Goal: Task Accomplishment & Management: Complete application form

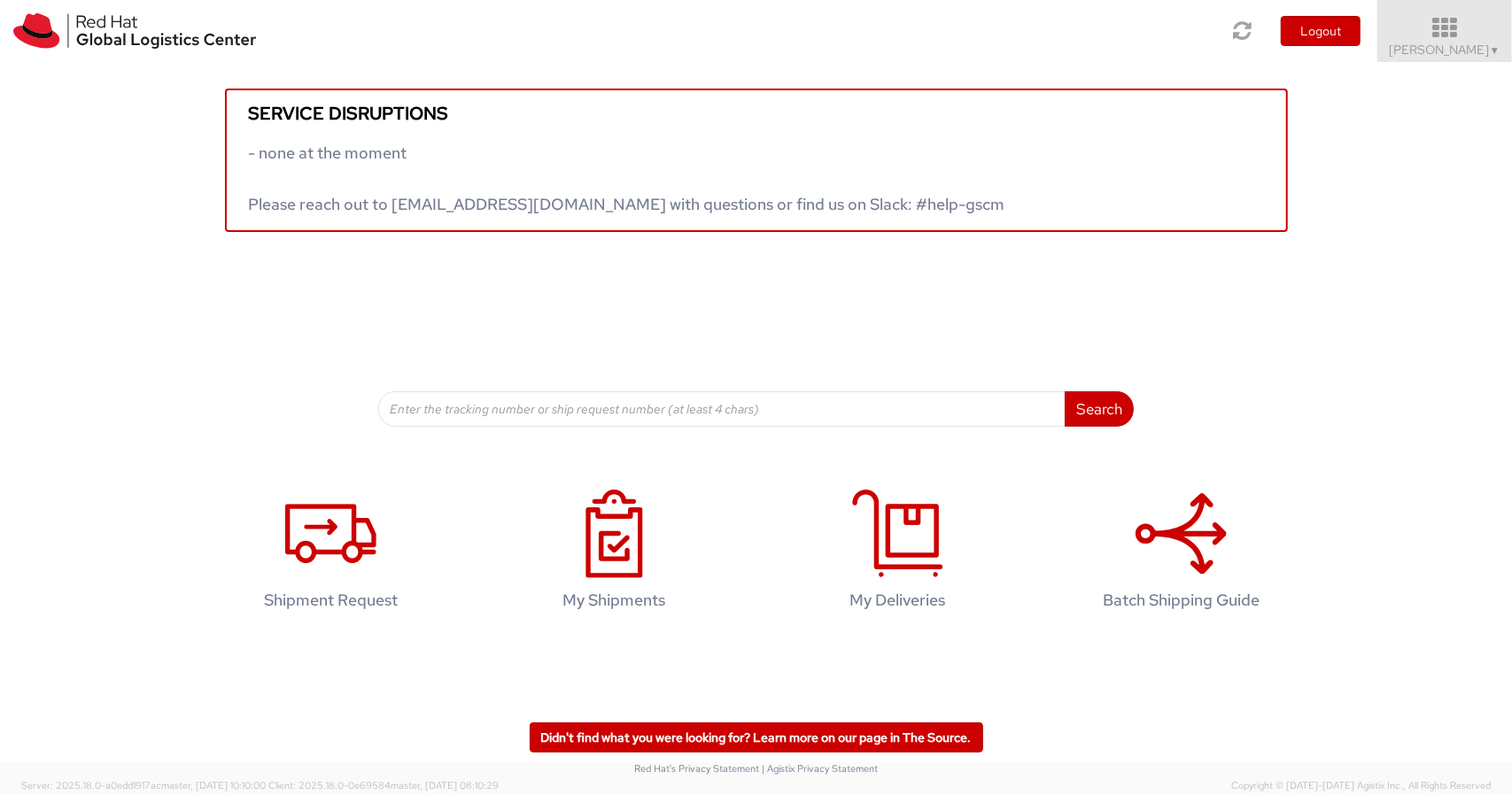
click at [1485, 33] on icon at bounding box center [1445, 27] width 155 height 24
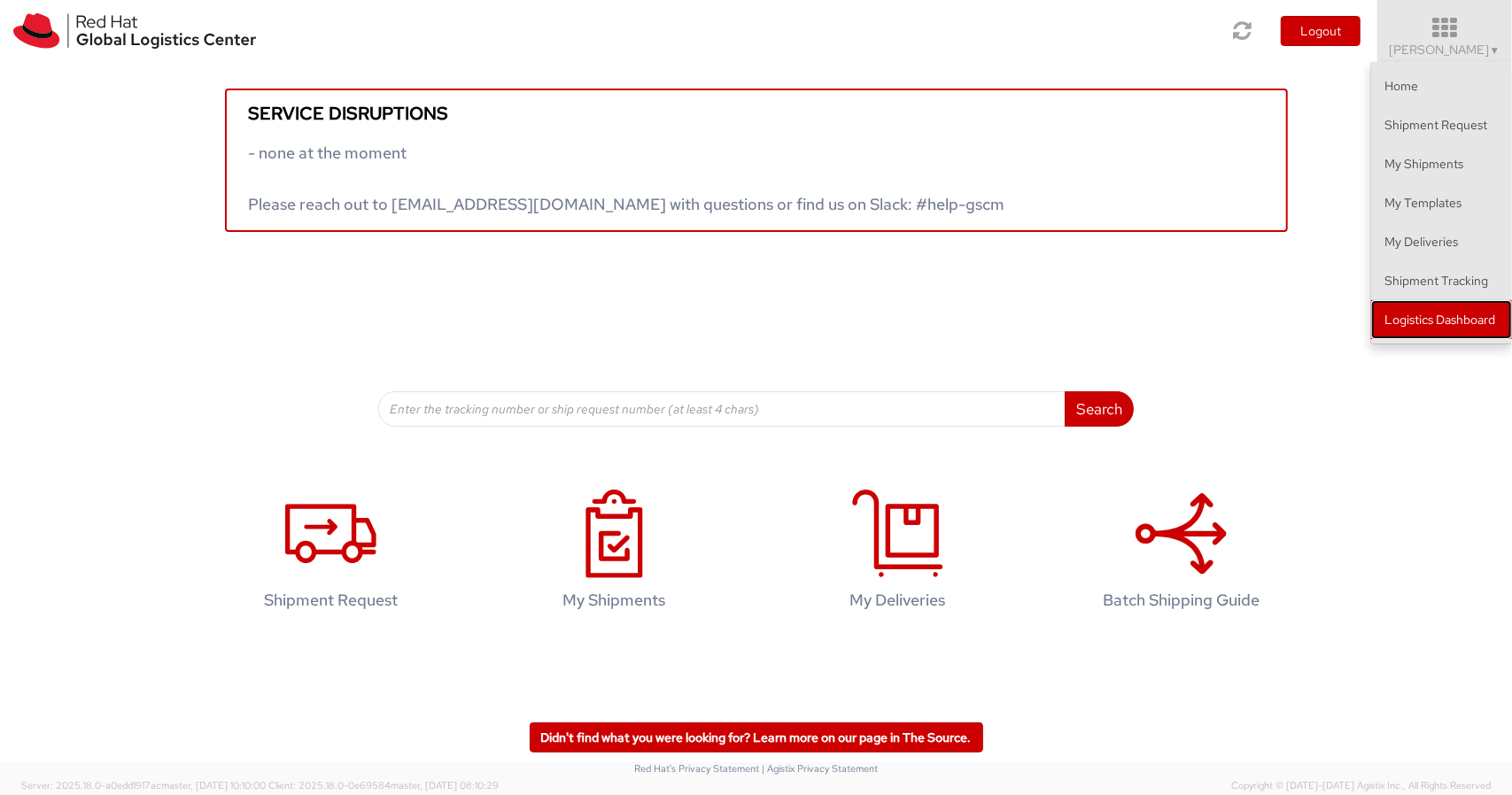
click at [1426, 307] on link "Logistics Dashboard" at bounding box center [1441, 319] width 141 height 39
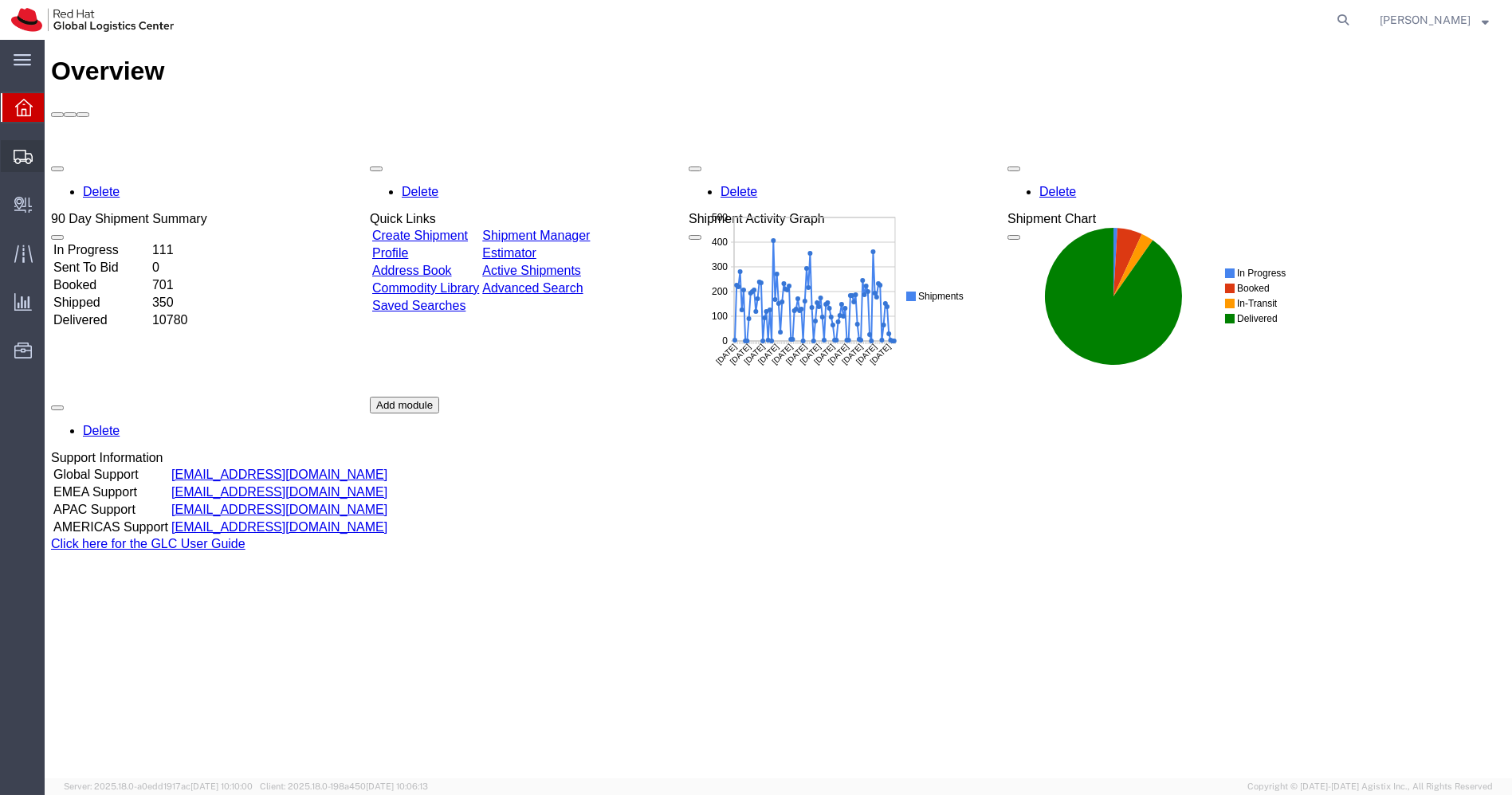
click at [55, 160] on span "Shipments" at bounding box center [49, 156] width 11 height 32
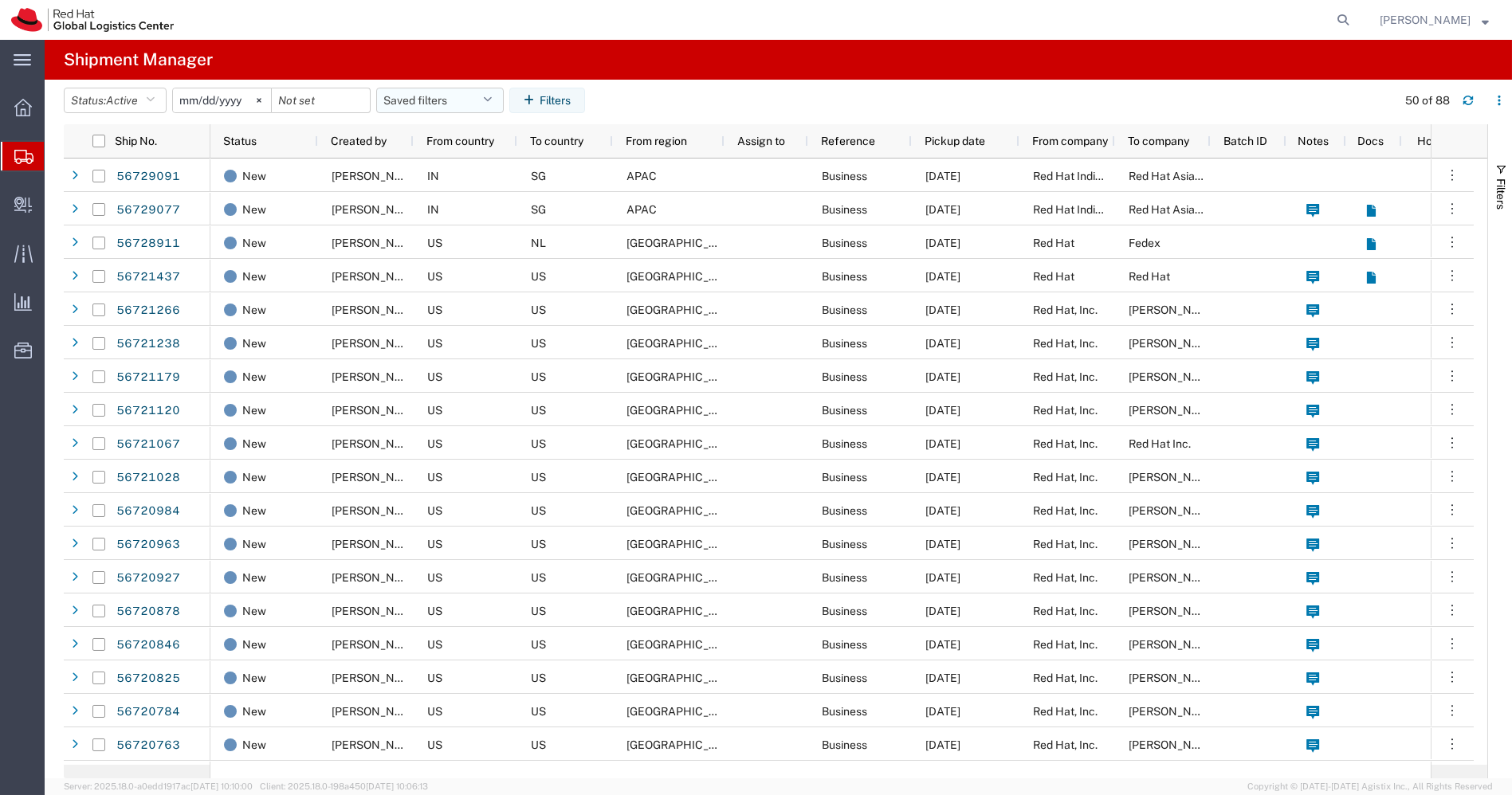
click at [494, 108] on button "Saved filters" at bounding box center [440, 100] width 128 height 25
click at [446, 171] on span "APAC" at bounding box center [483, 170] width 208 height 30
type input "[DATE]"
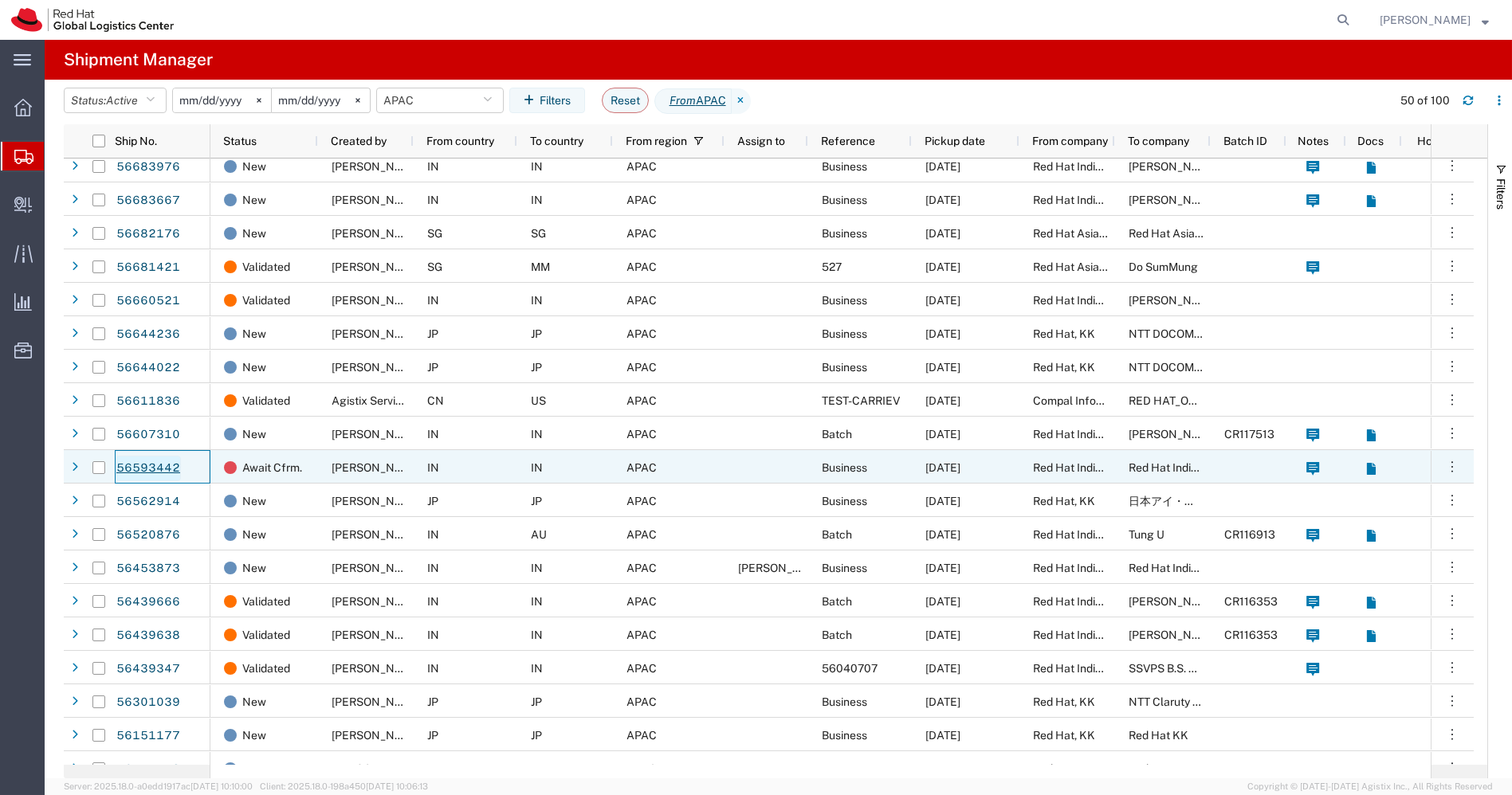
click at [157, 468] on link "56593442" at bounding box center [148, 468] width 66 height 25
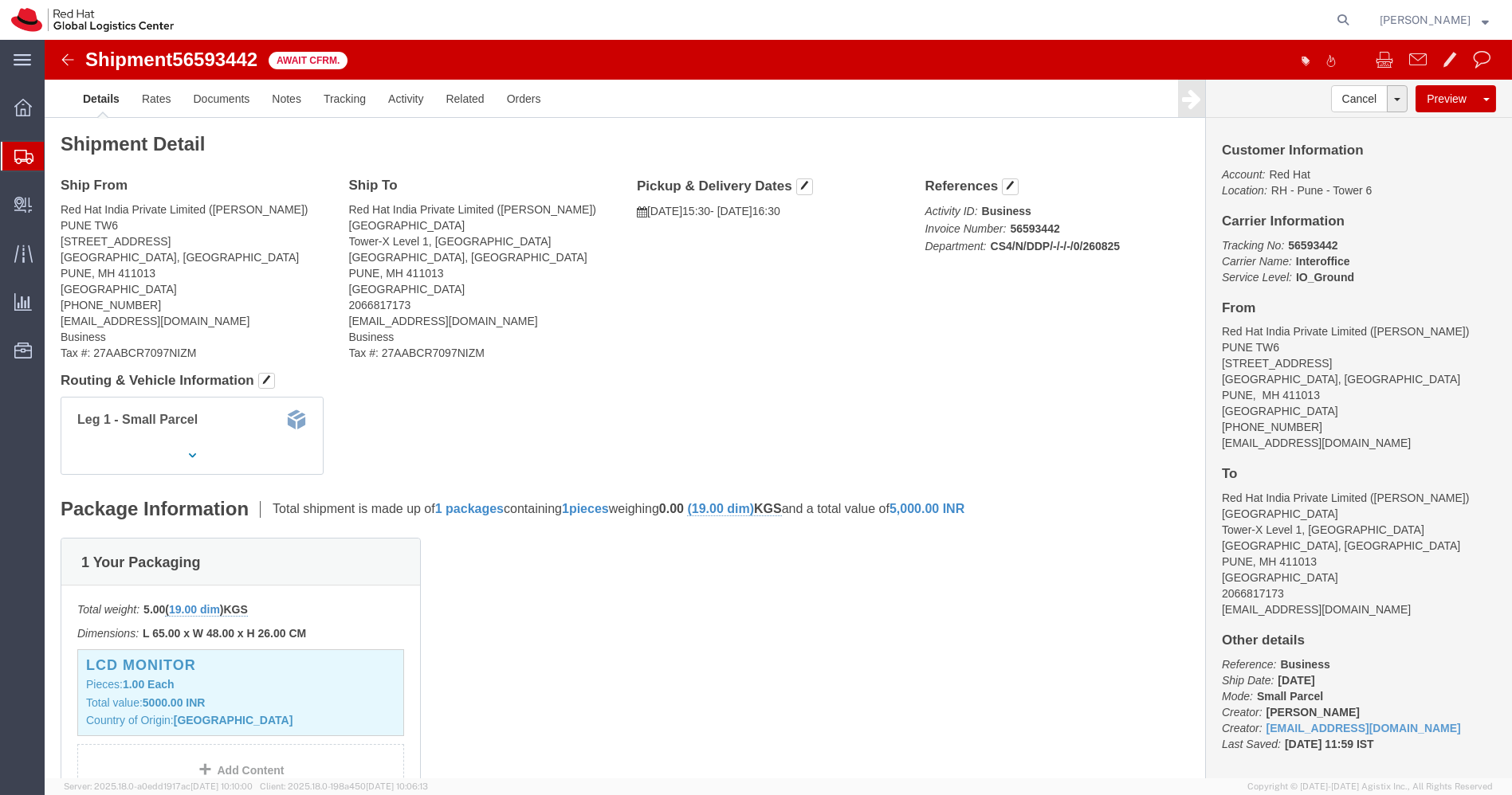
click img
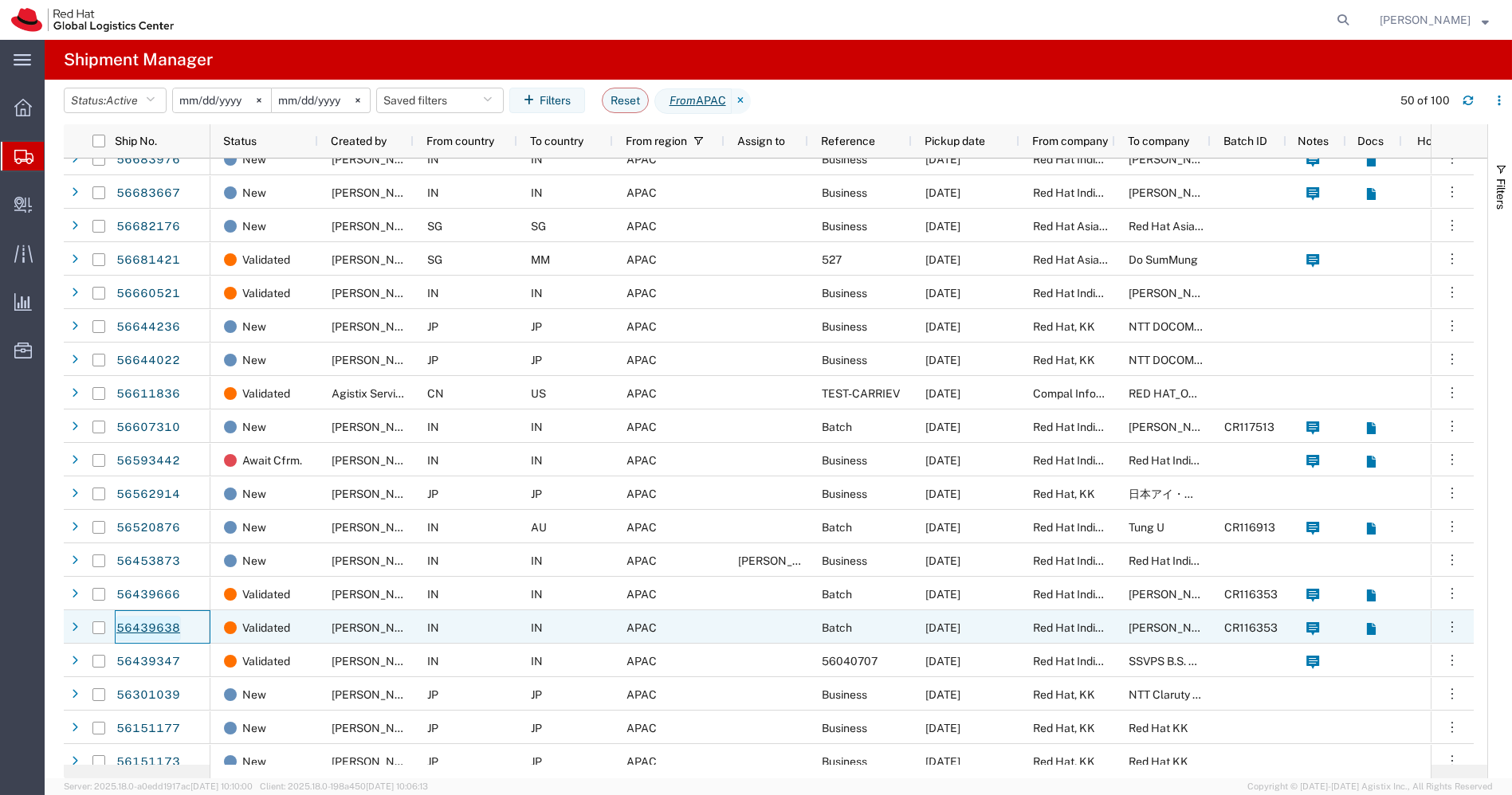
click at [156, 622] on link "56439638" at bounding box center [148, 628] width 66 height 25
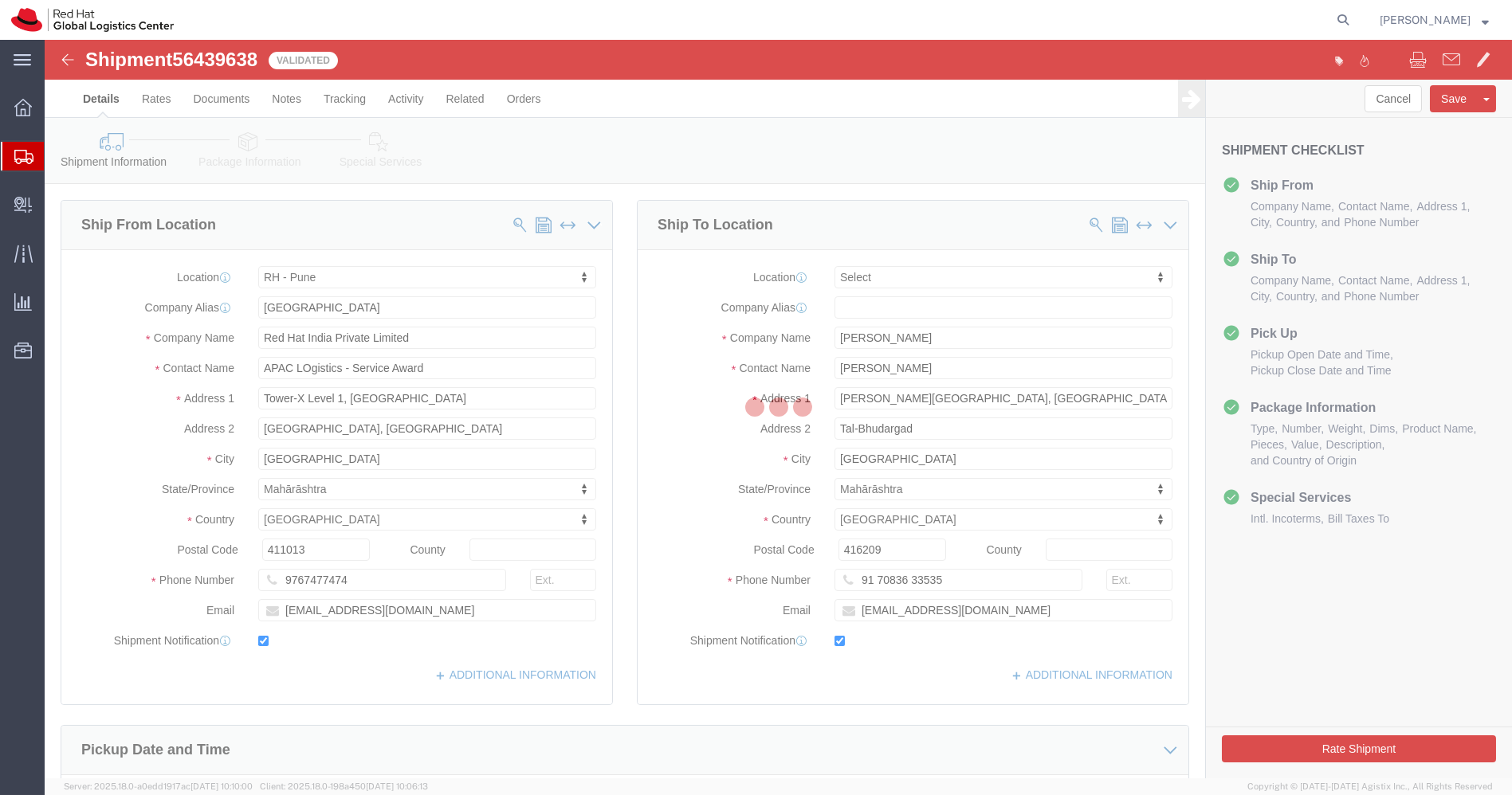
select select "38007"
select select
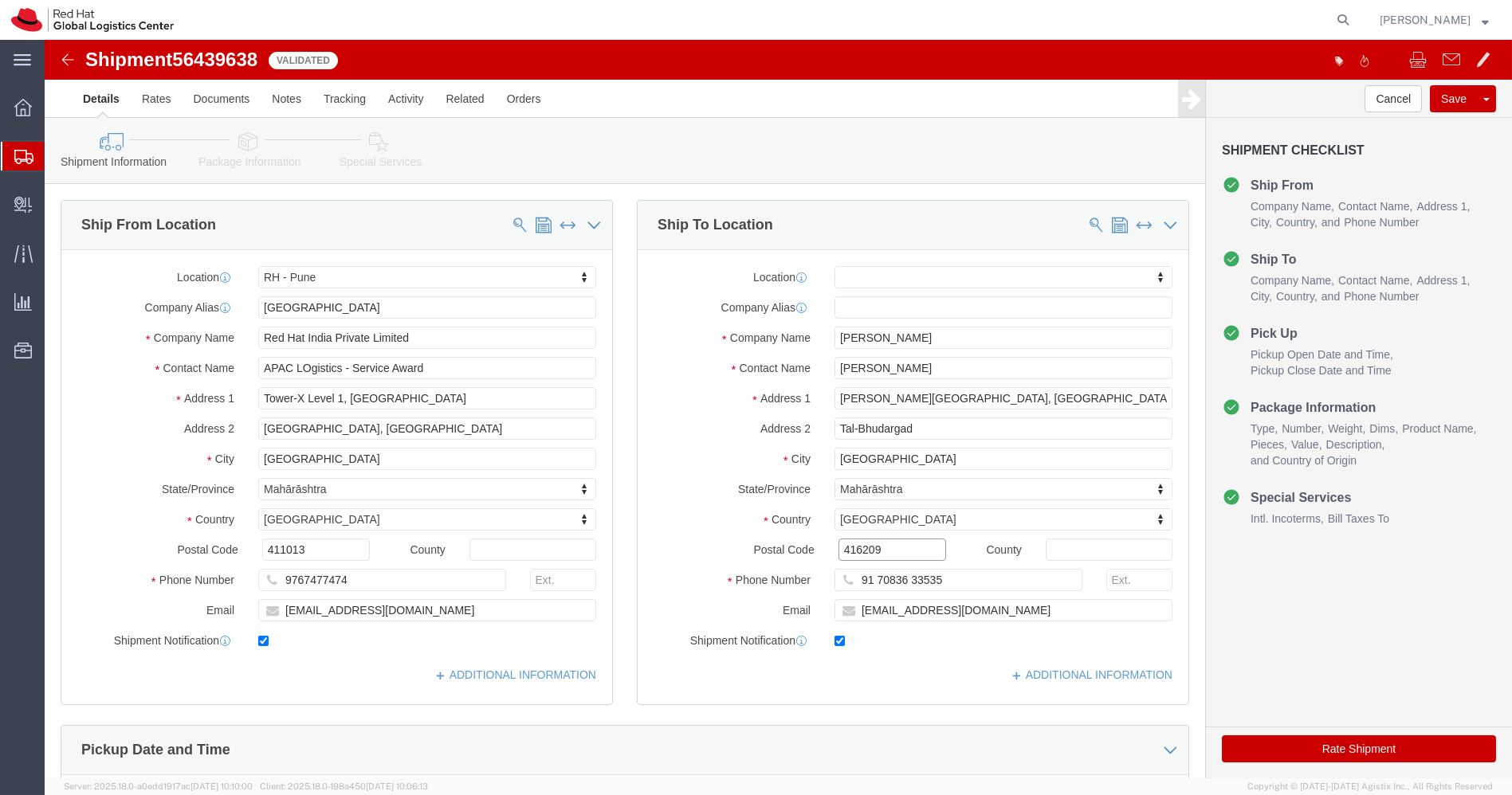
click input "416209"
click input "91 70836 33535"
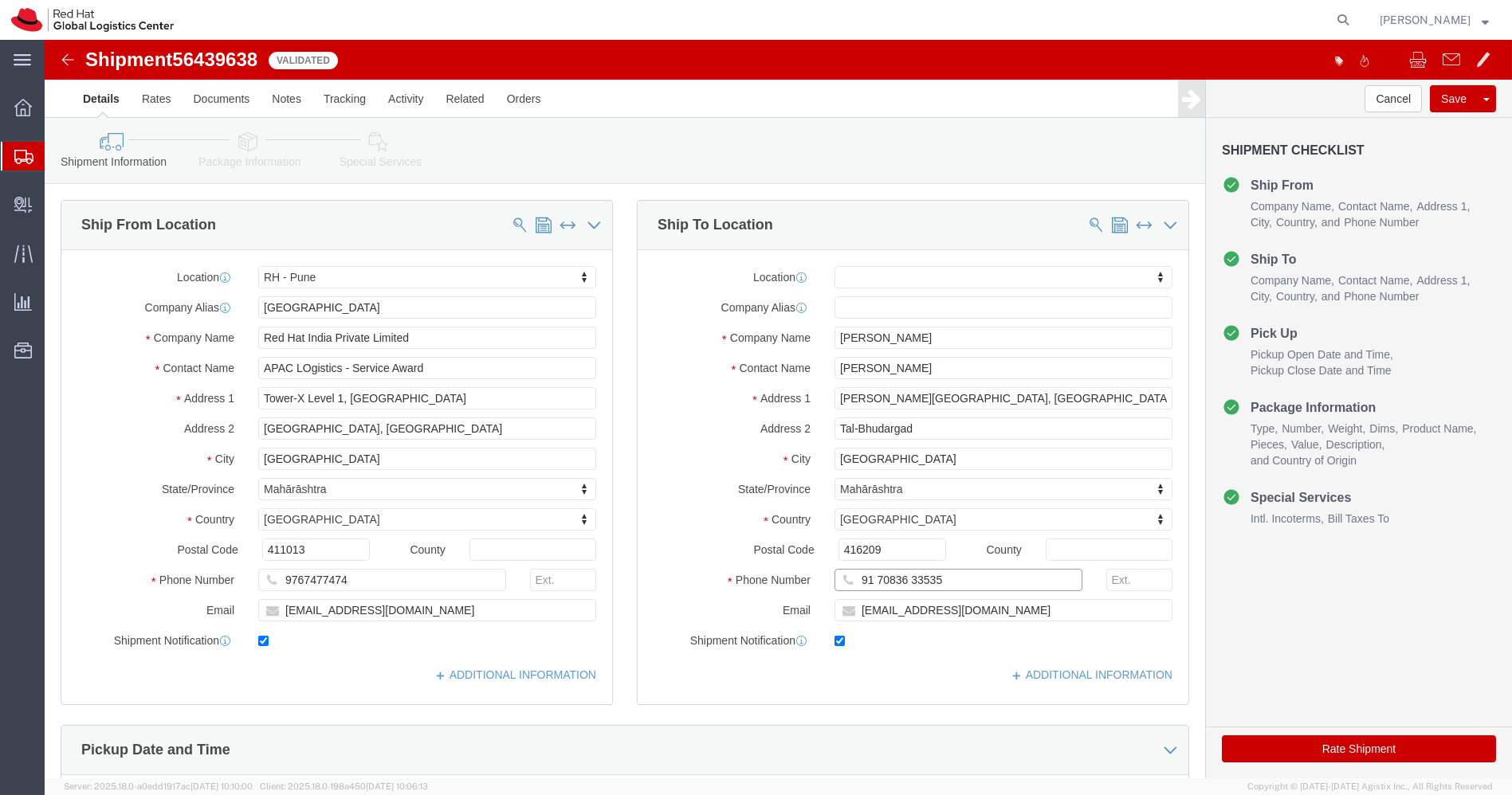
click input "91 70836 33535"
paste input "70836"
type input "7083633535"
click input "[PERSON_NAME][GEOGRAPHIC_DATA], [GEOGRAPHIC_DATA]"
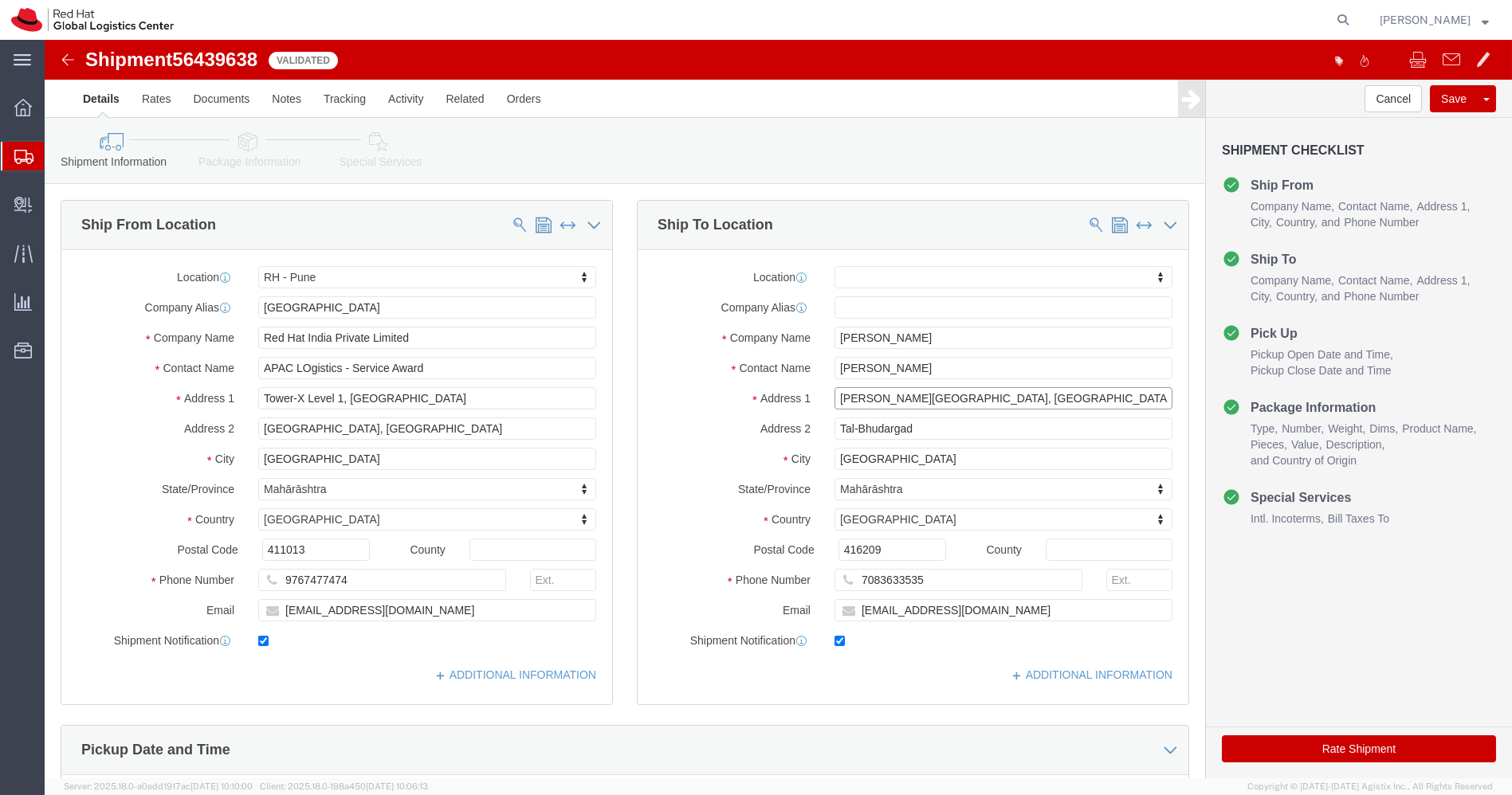
click input "[PERSON_NAME][GEOGRAPHIC_DATA], [GEOGRAPHIC_DATA]"
paste input "H/o [PERSON_NAME] Jadhav Aai [PERSON_NAME][GEOGRAPHIC_DATA],"
type input "H/o [PERSON_NAME] Jadhav Aai [PERSON_NAME][GEOGRAPHIC_DATA],"
paste input "Near [PERSON_NAME] Petrol pump, Gargoti,"
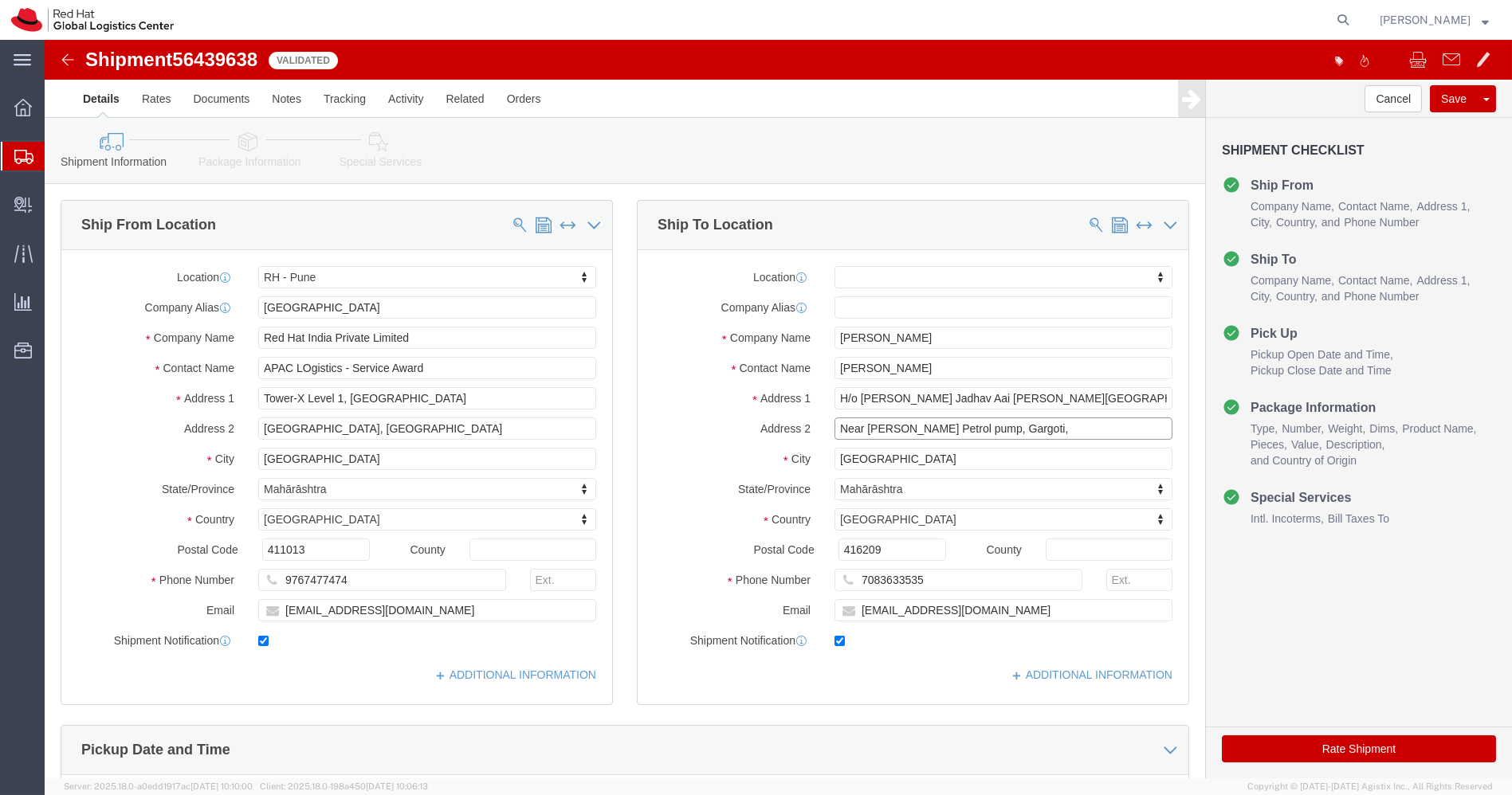
type input "Near [PERSON_NAME] Petrol pump, Gargoti,"
click button "Rate Shipment"
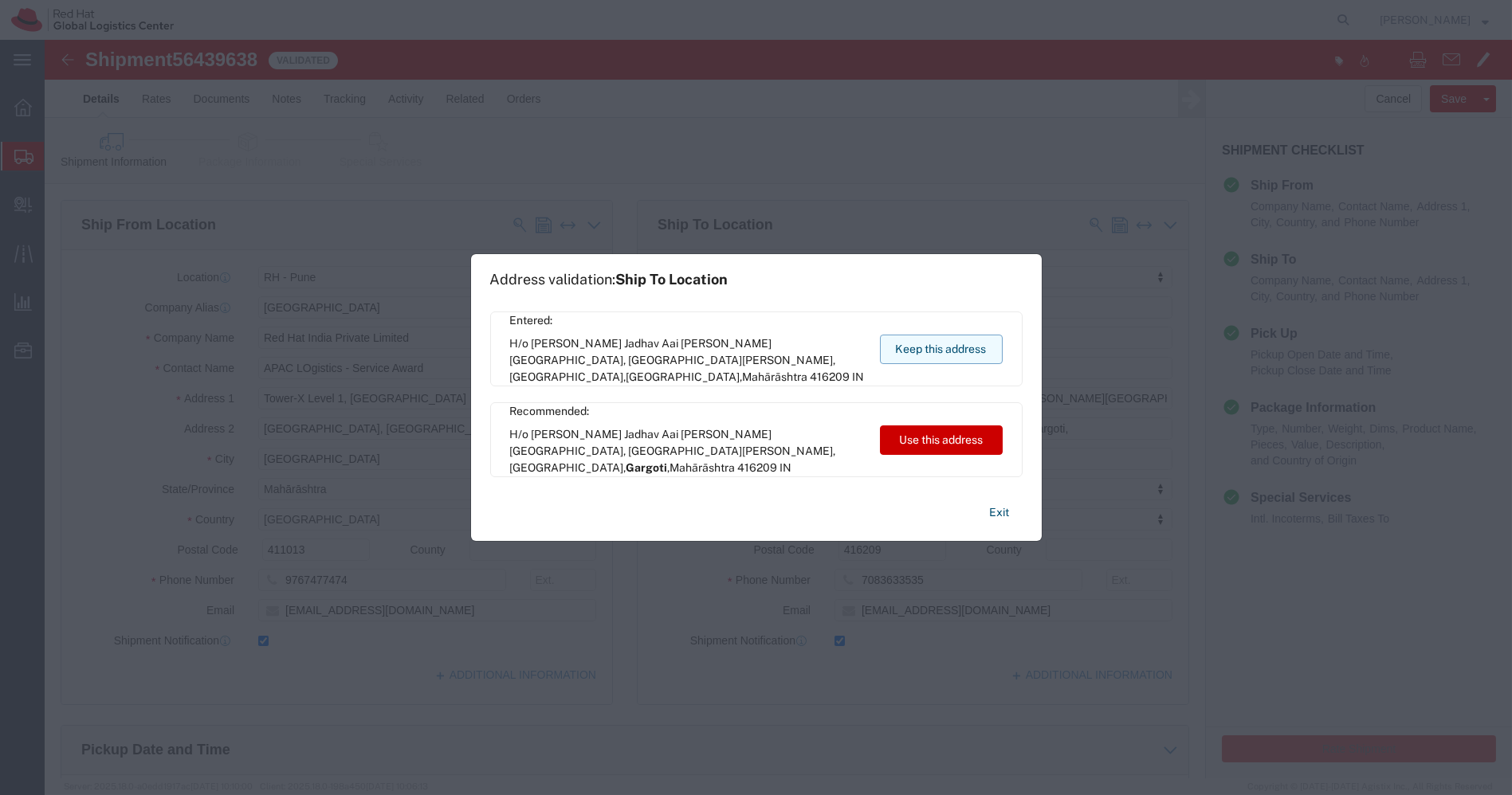
click at [940, 346] on button "Keep this address" at bounding box center [941, 349] width 123 height 30
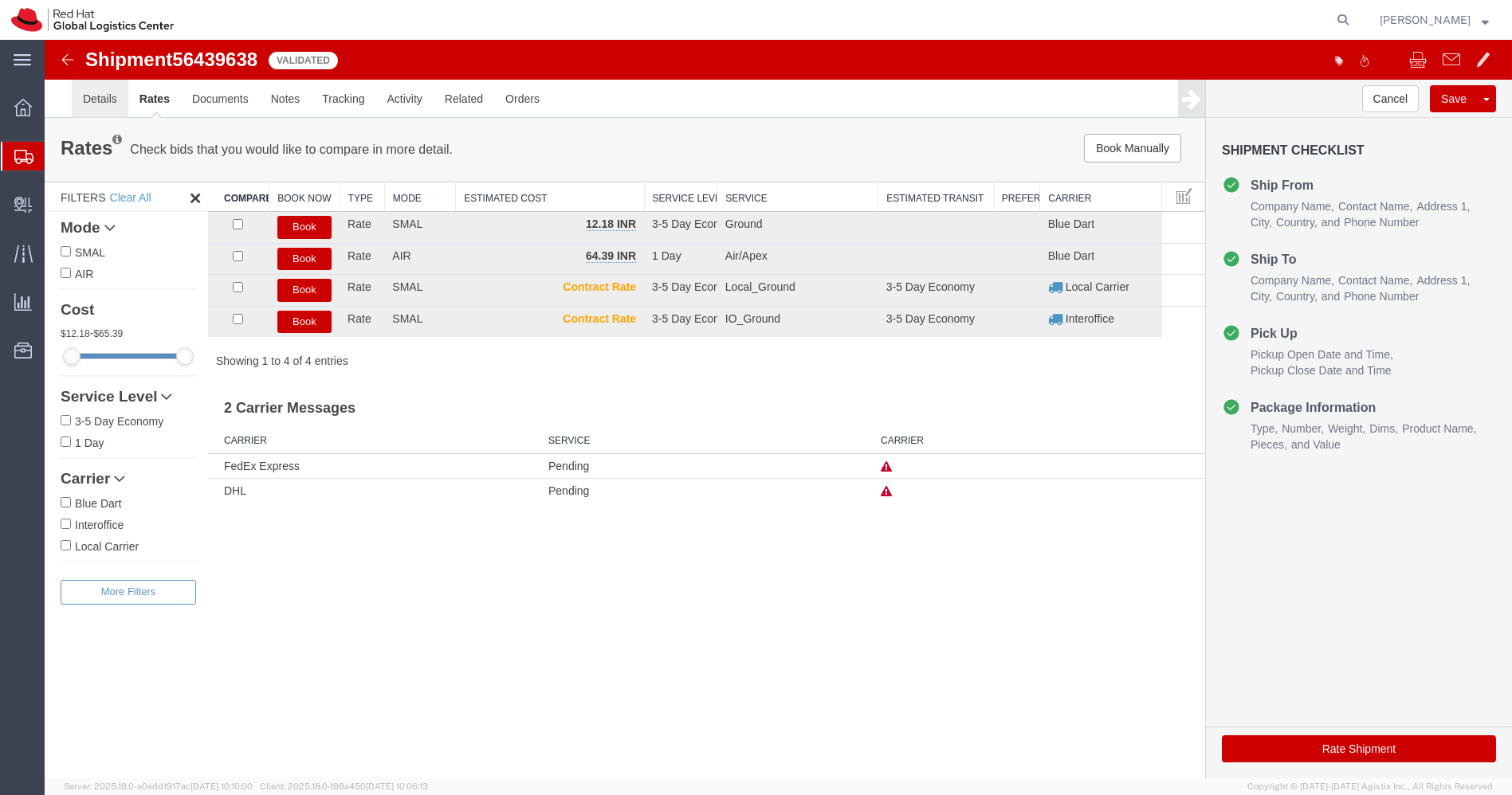
click at [97, 100] on link "Details" at bounding box center [100, 99] width 57 height 39
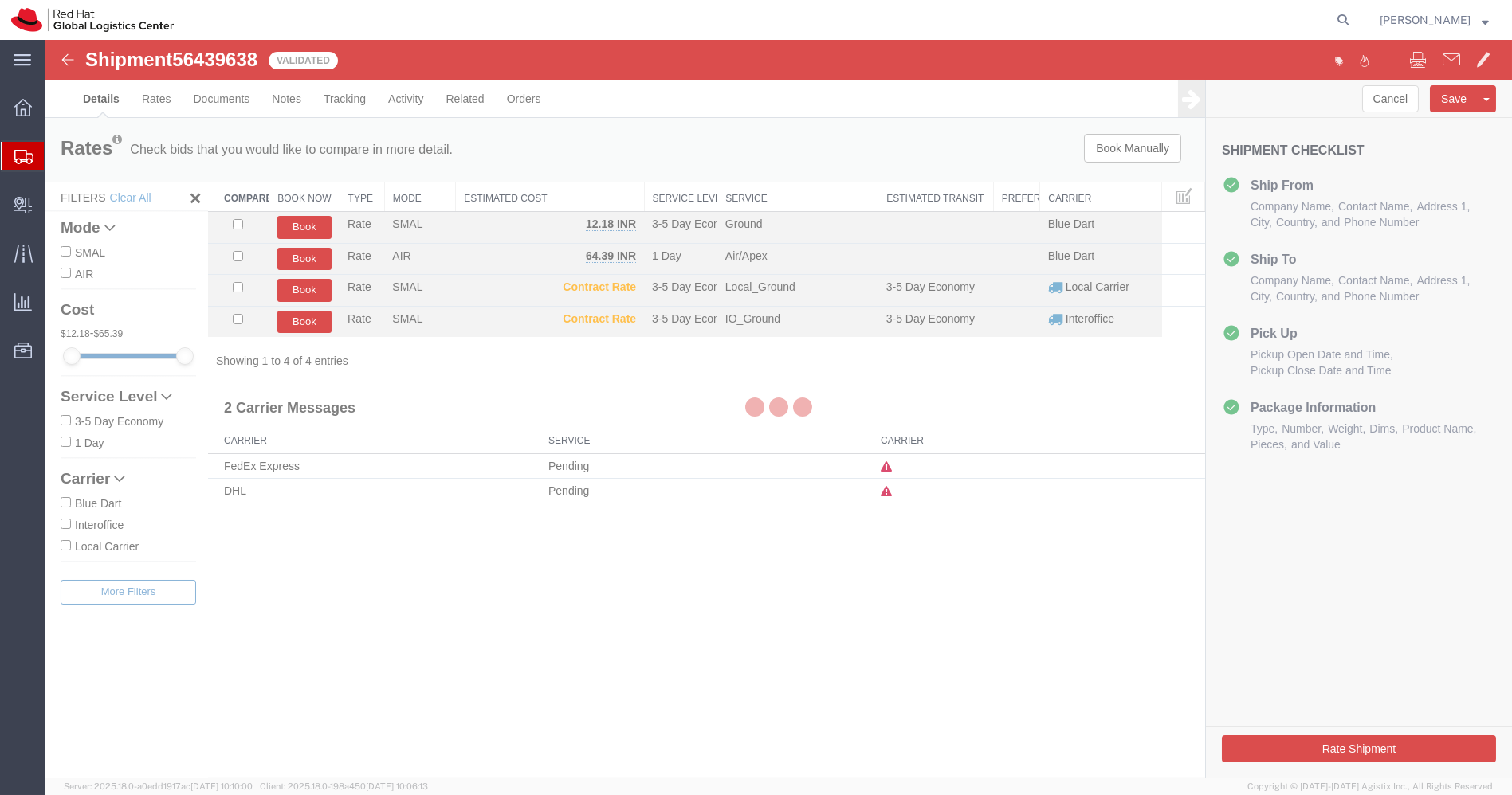
select select "38007"
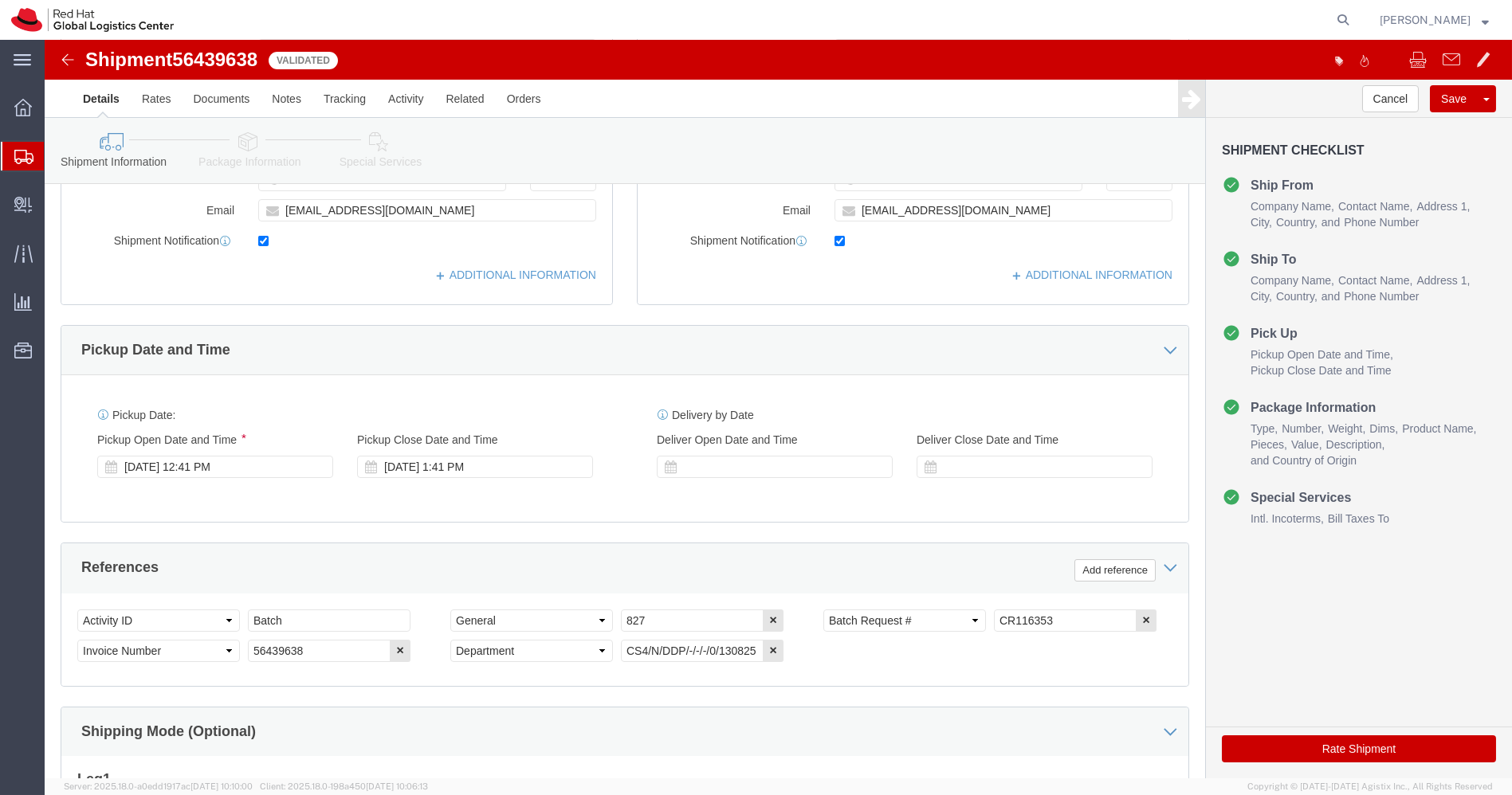
scroll to position [657, 0]
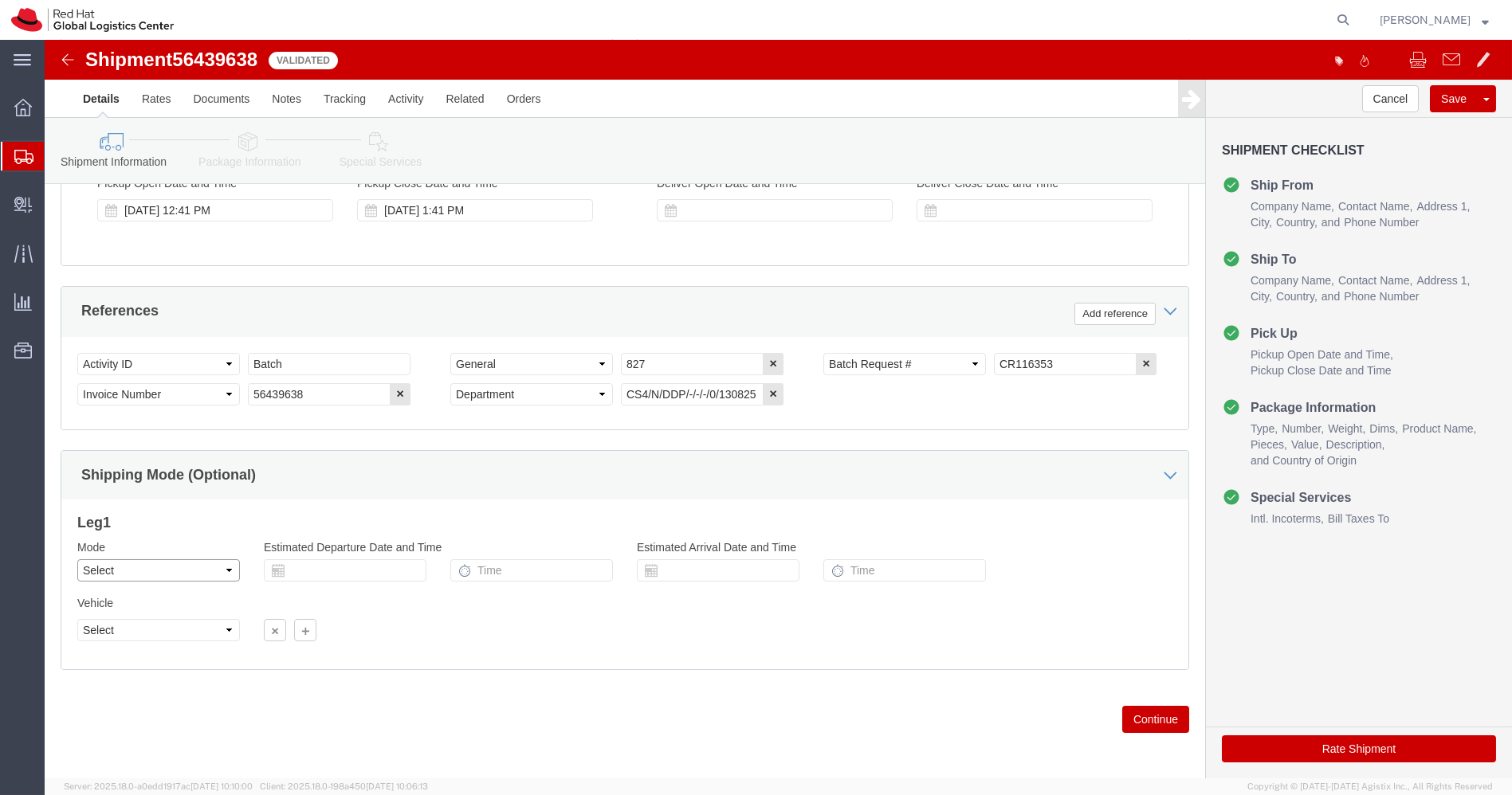
click select "Select Air Less than Truckload Multi-Leg Ocean Freight Rail Small Parcel Truckl…"
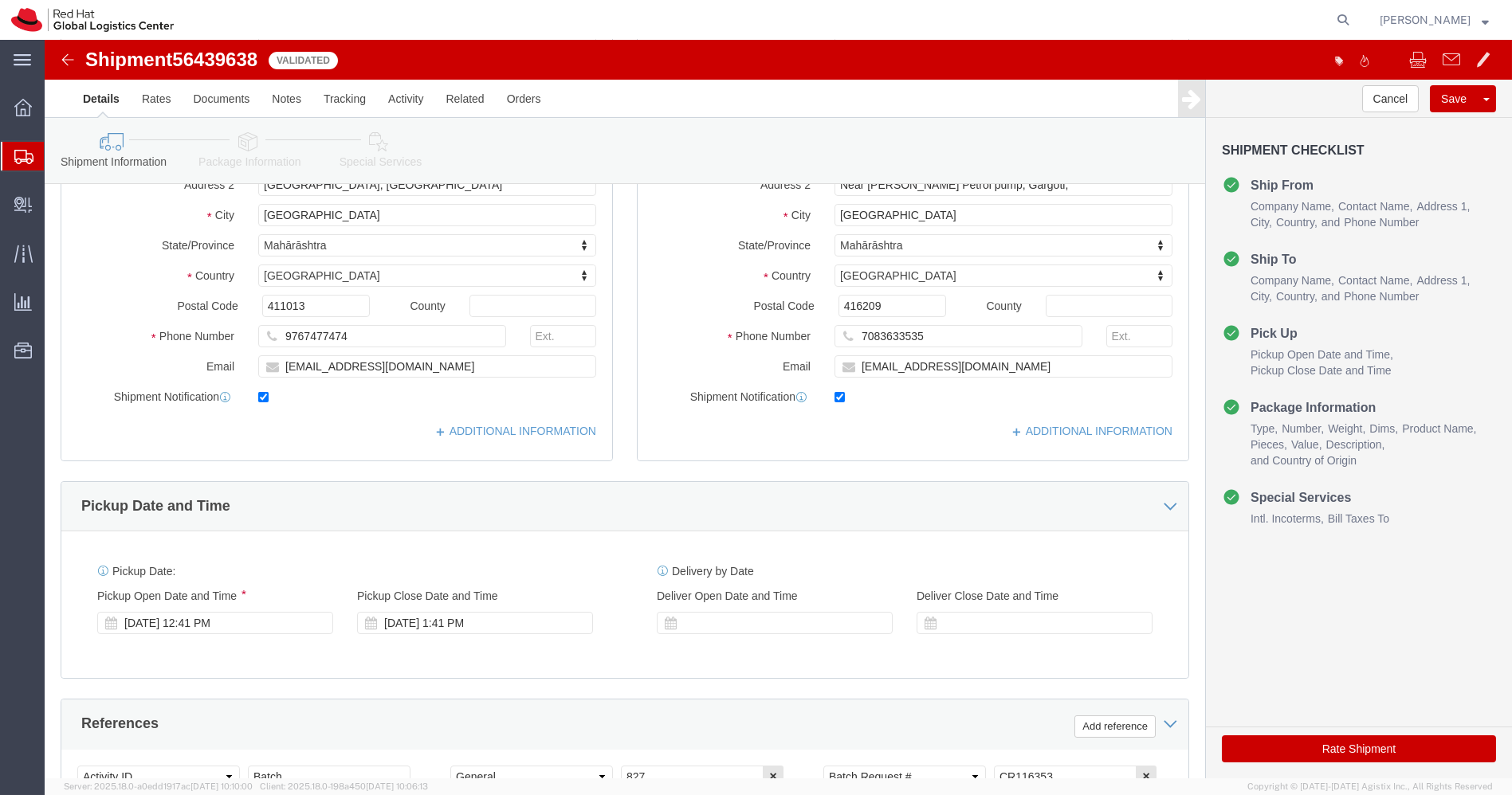
scroll to position [0, 0]
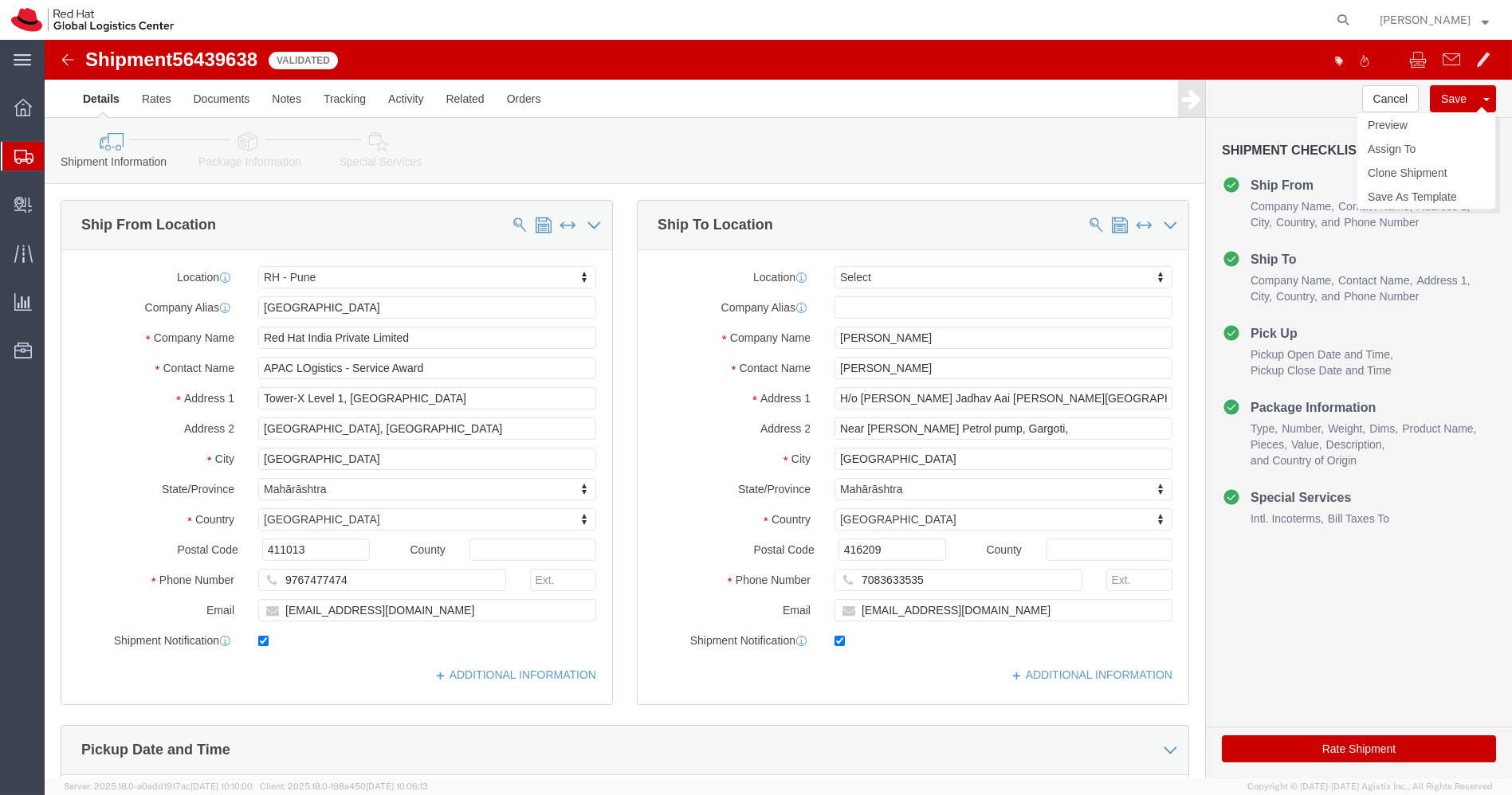
click button "Save"
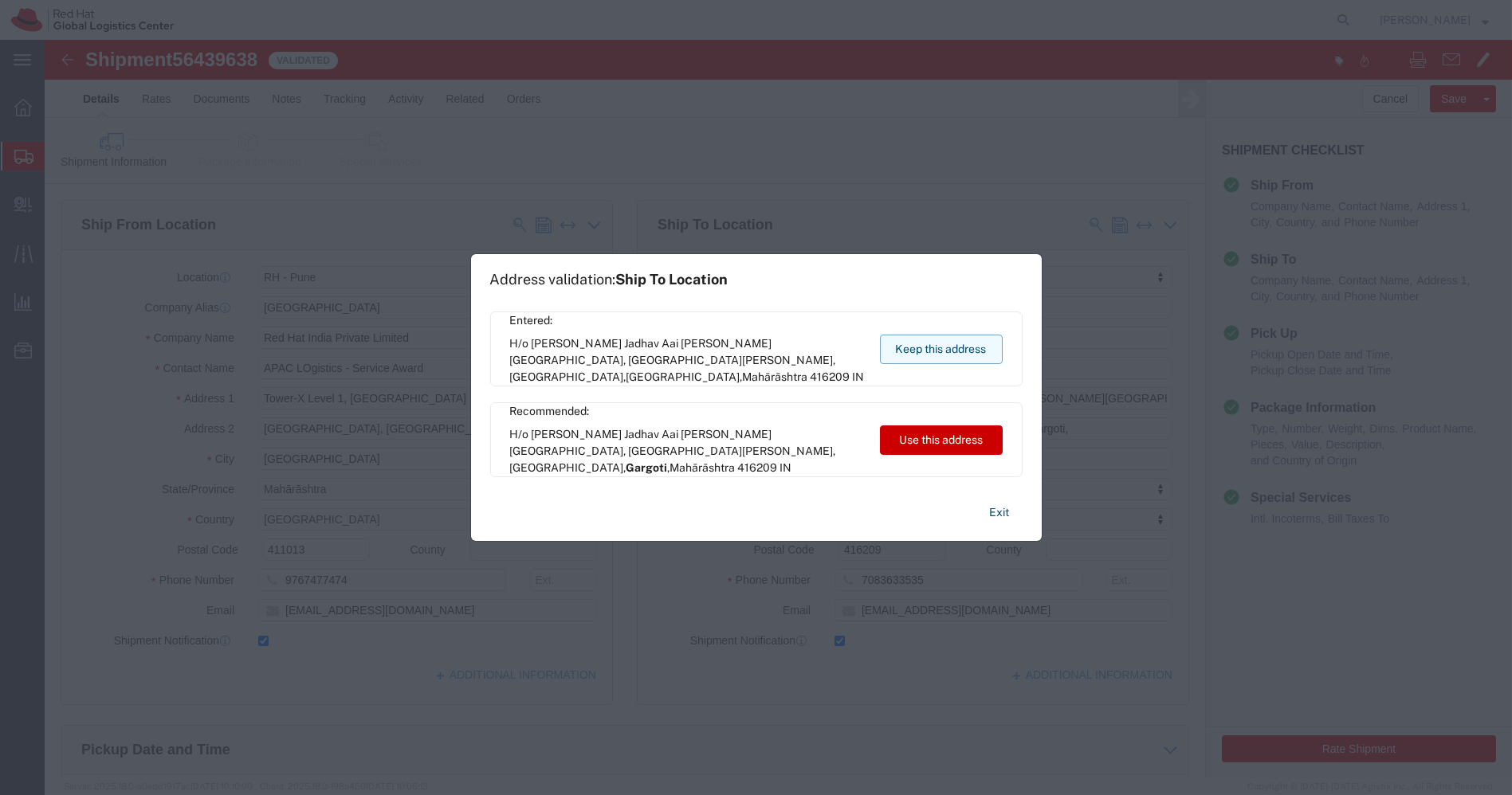
click at [938, 354] on button "Keep this address" at bounding box center [941, 349] width 123 height 30
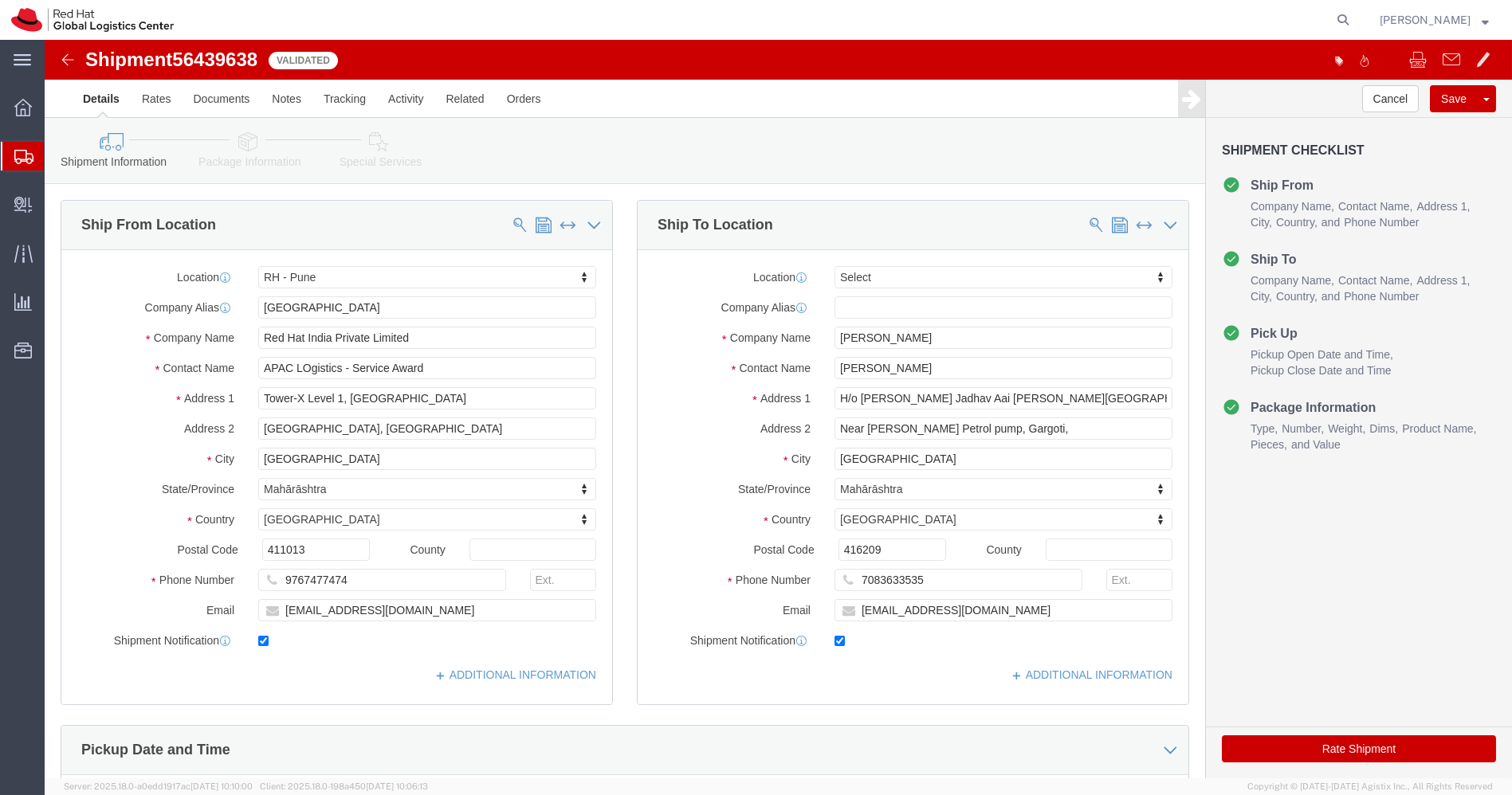
click img
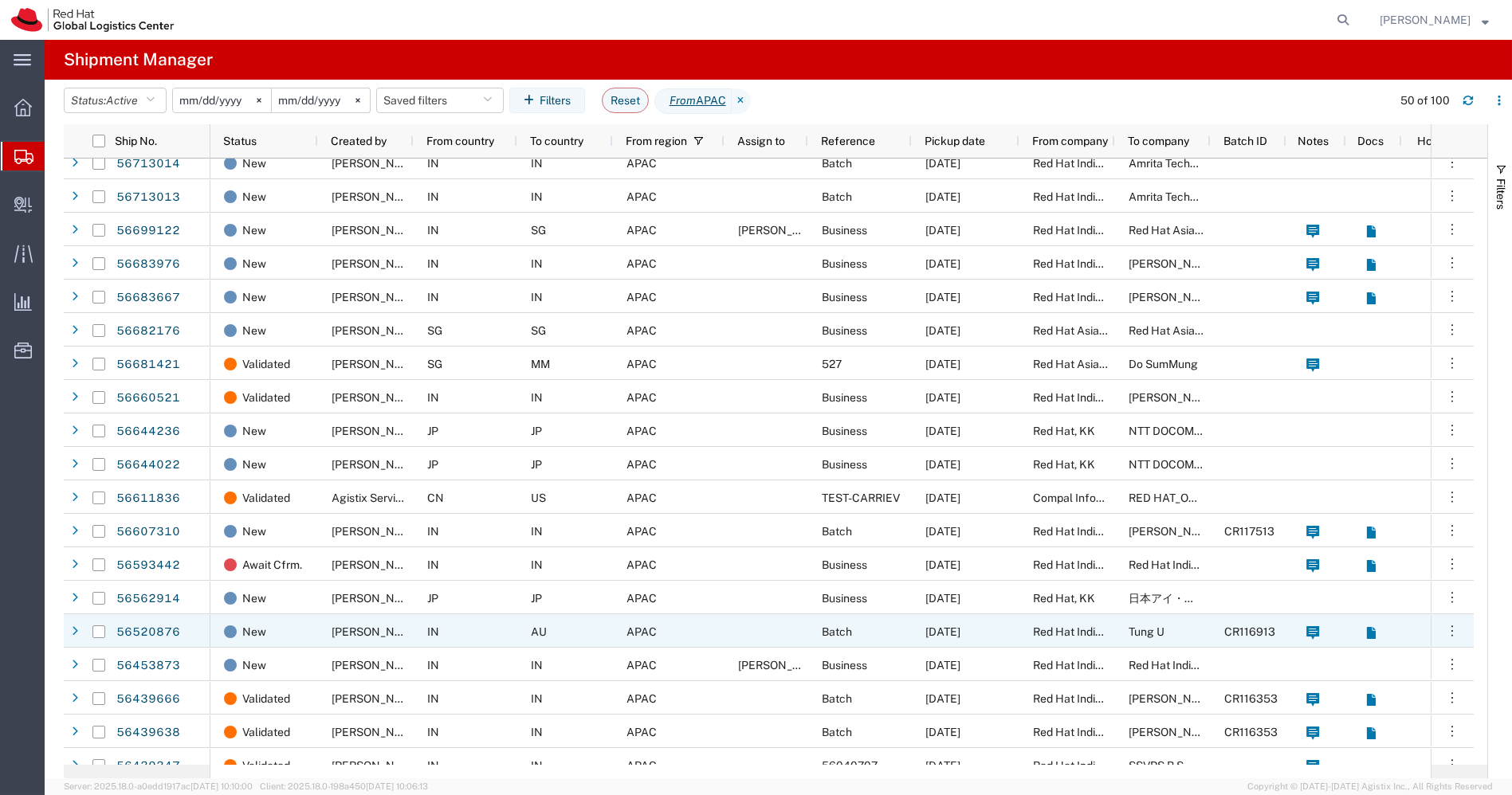
scroll to position [180, 0]
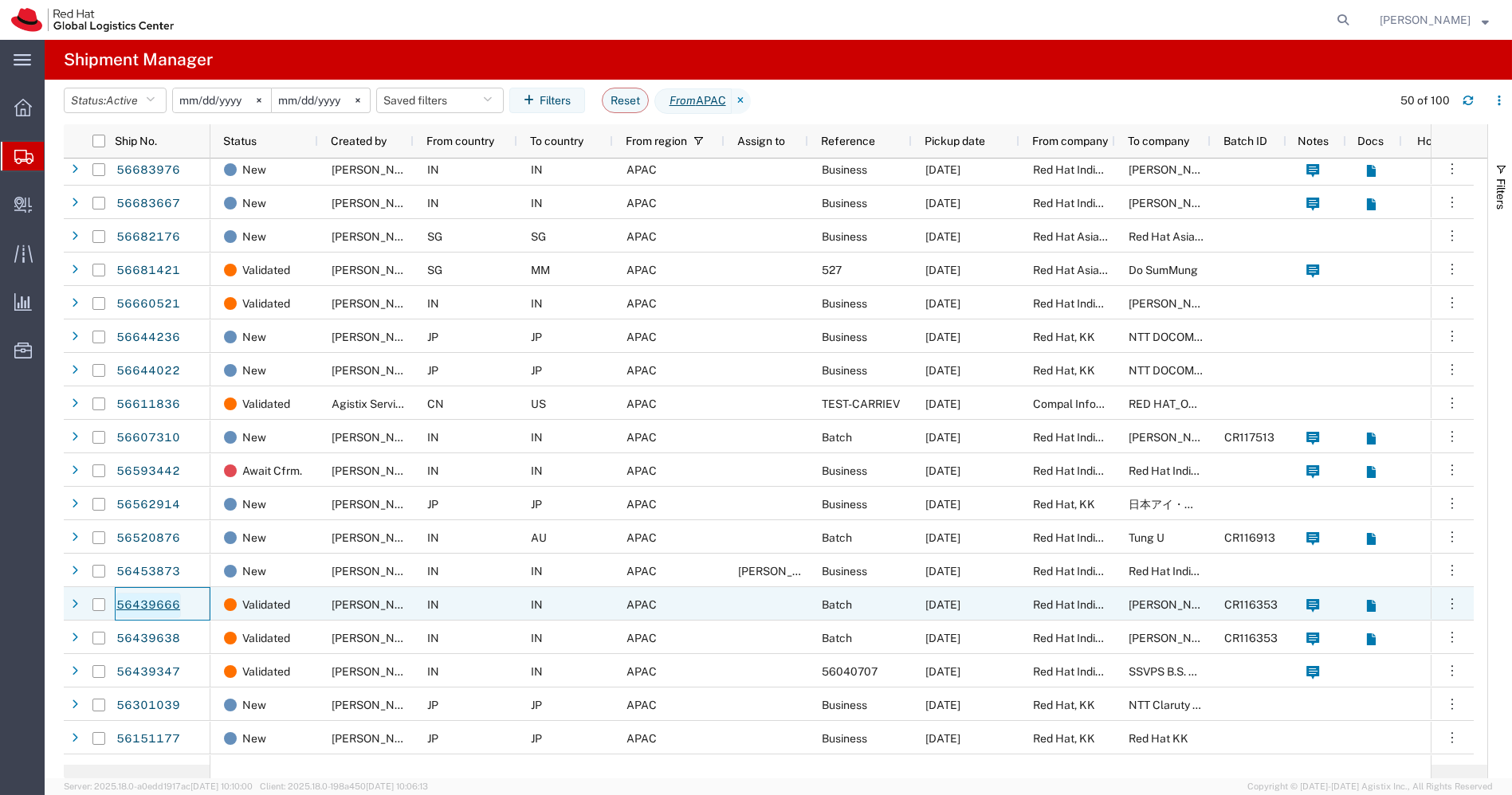
click at [154, 599] on link "56439666" at bounding box center [148, 605] width 66 height 25
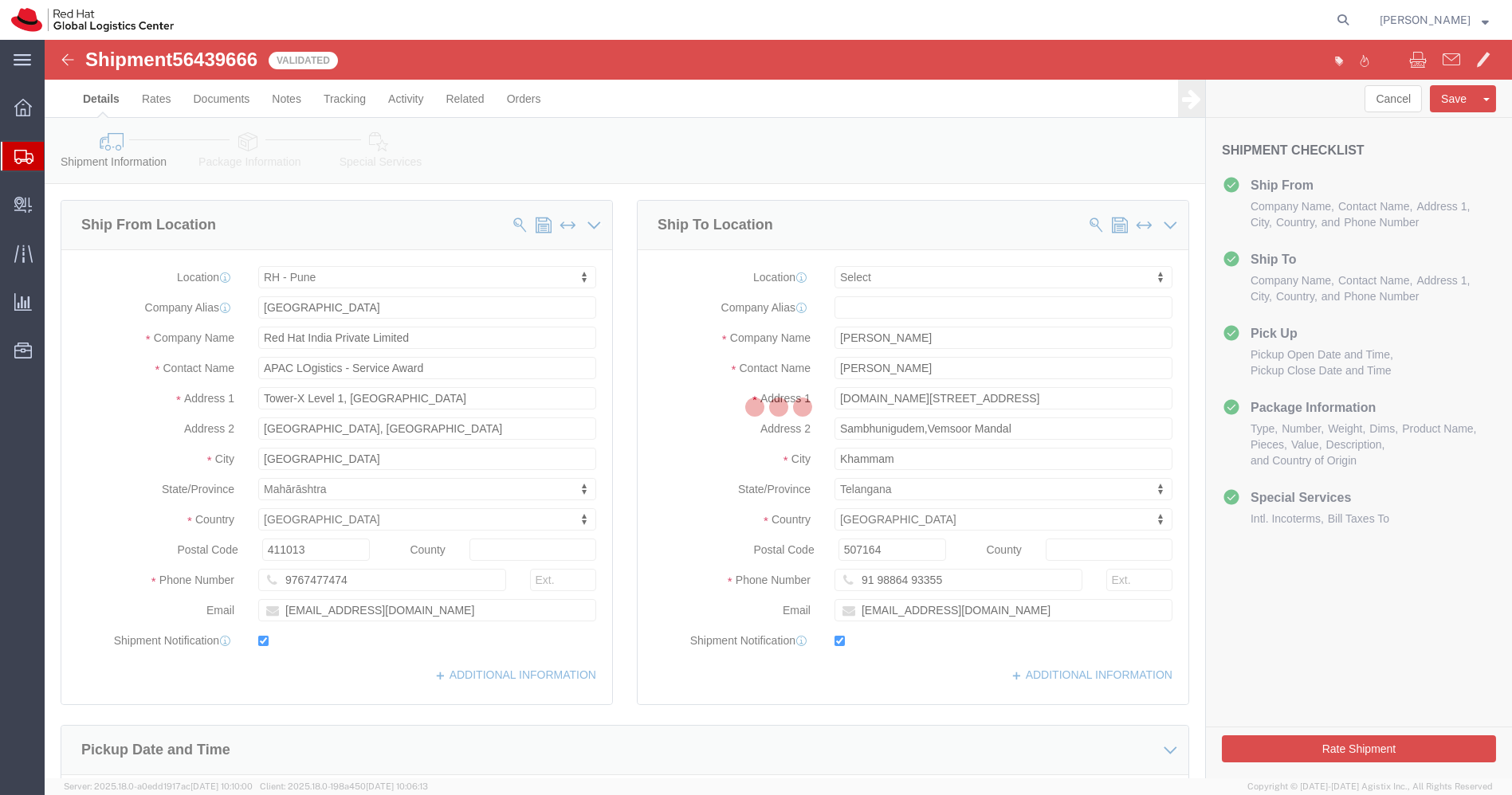
select select "38007"
select select
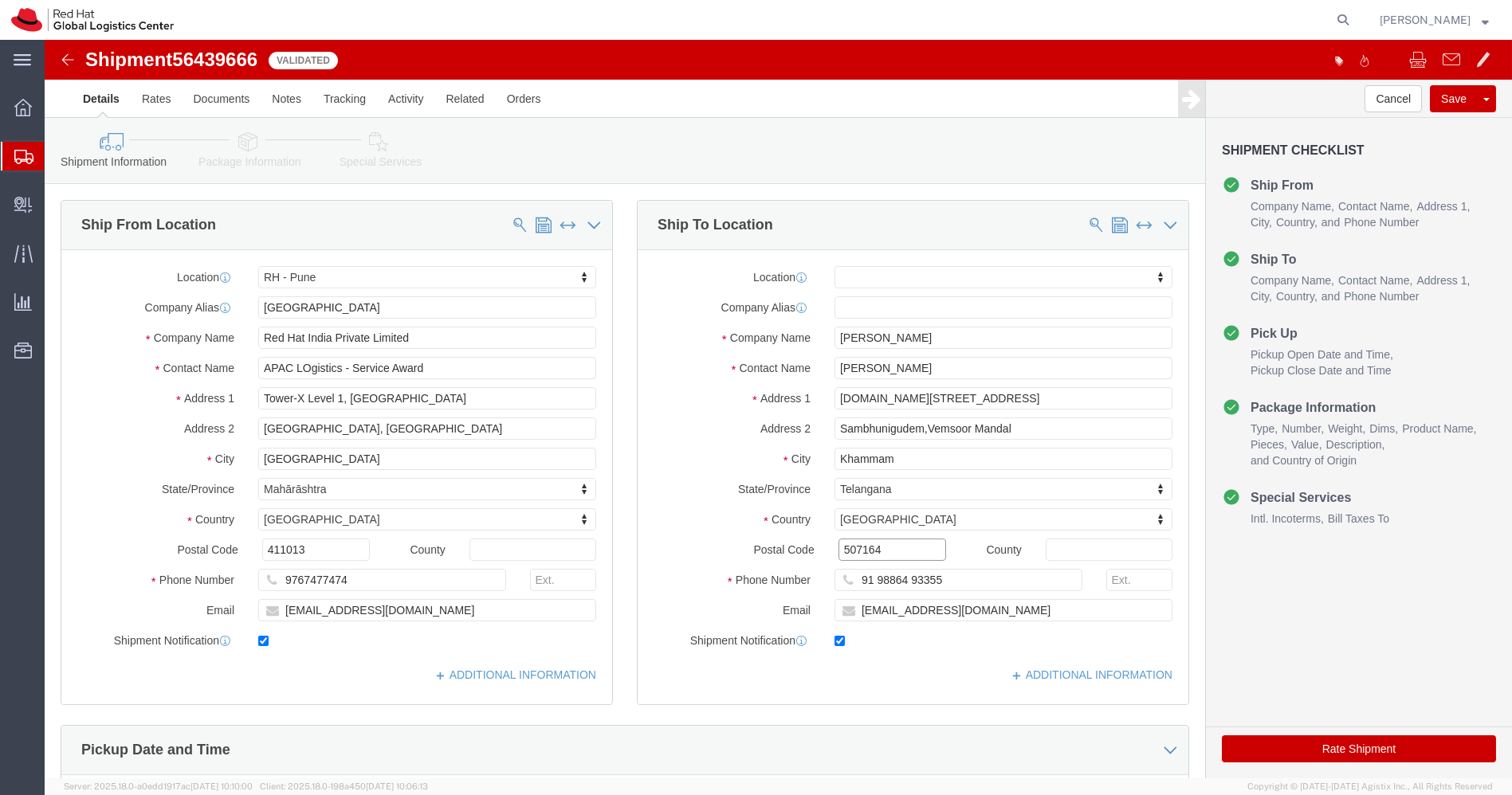
click input "507164"
paste input "0019"
type input "500019"
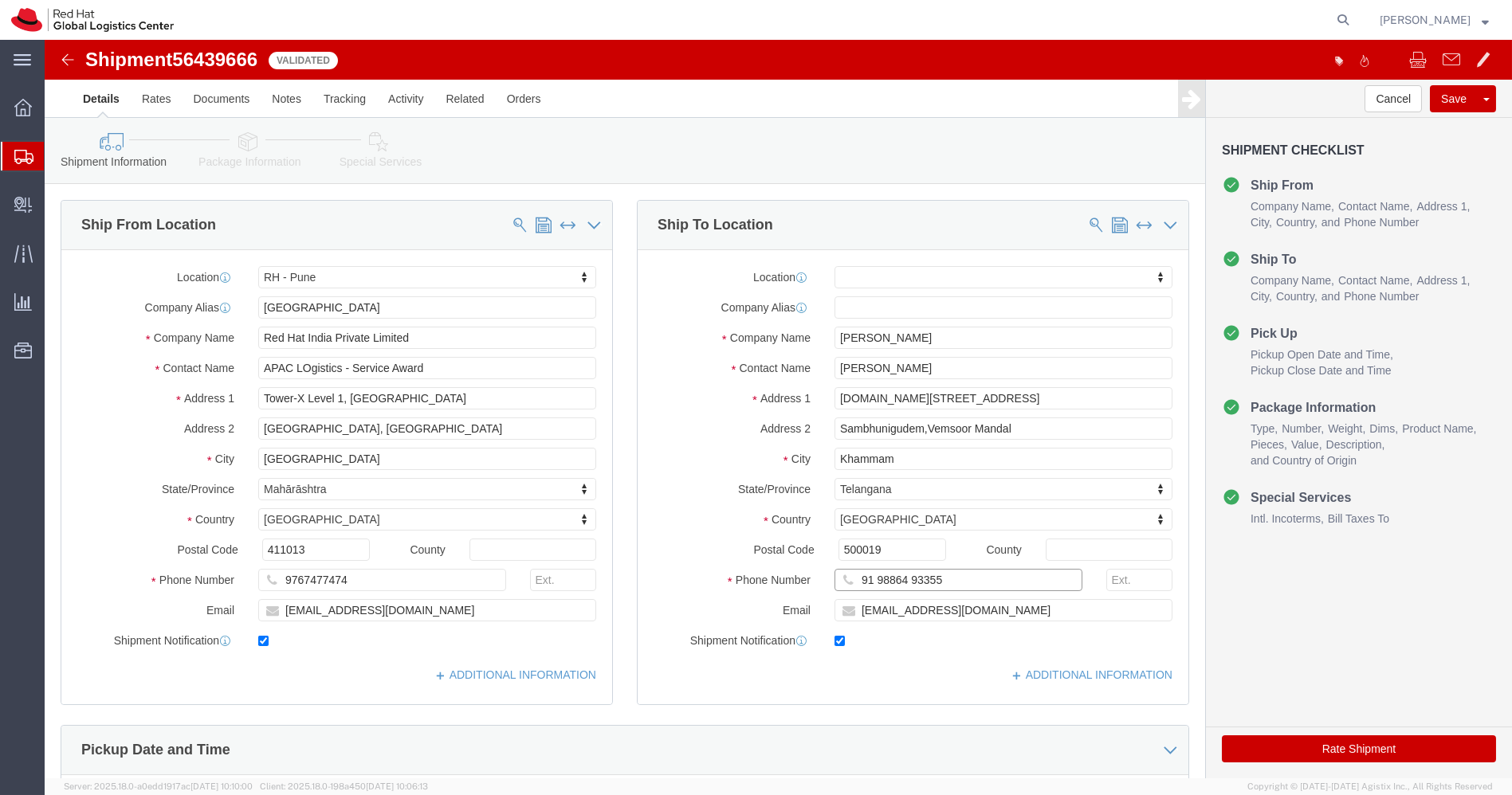
click input "91 98864 93355"
paste input "8864"
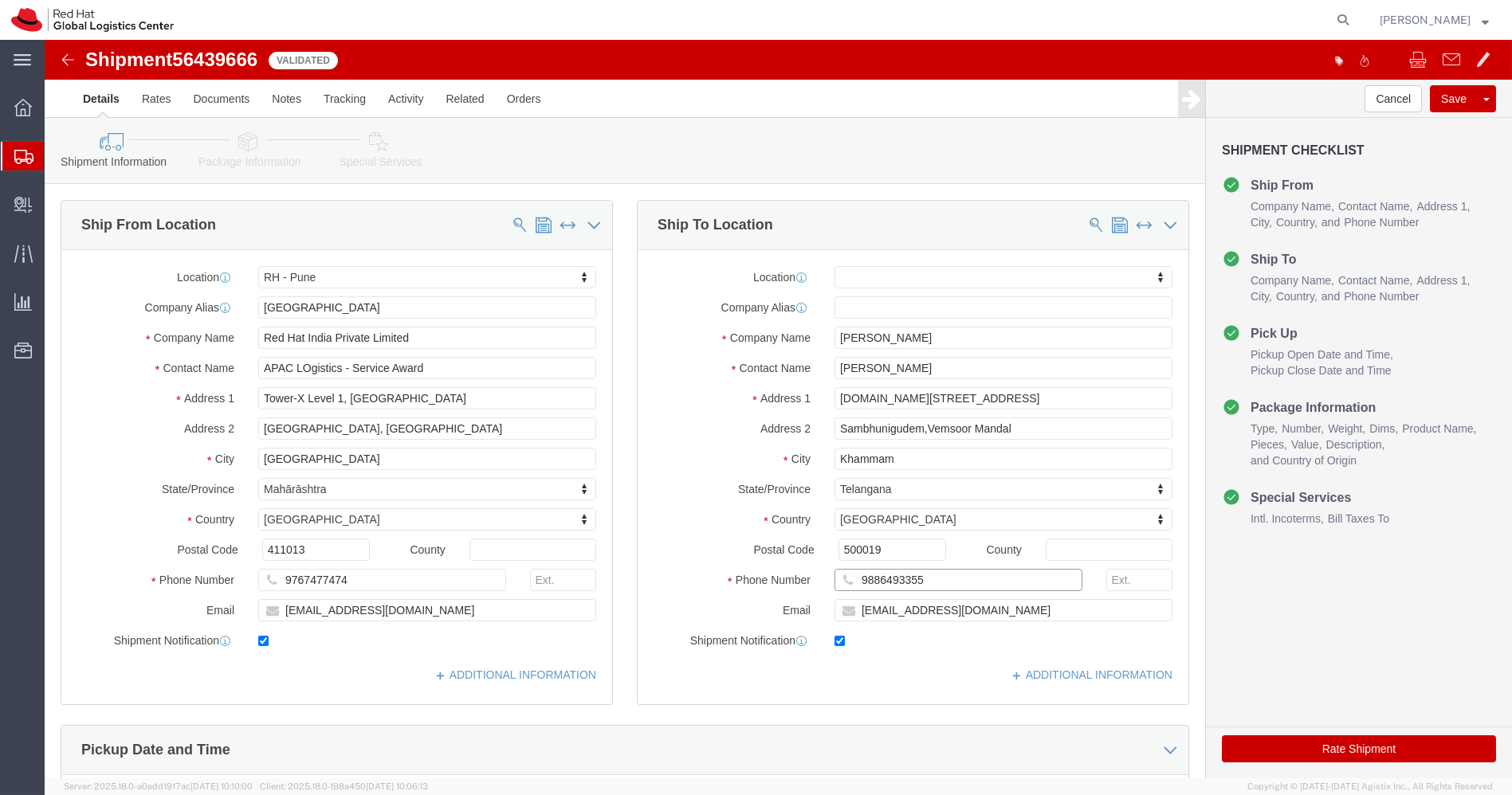
type input "9886493355"
click div "[DOMAIN_NAME][STREET_ADDRESS]"
click input "[DOMAIN_NAME][STREET_ADDRESS]"
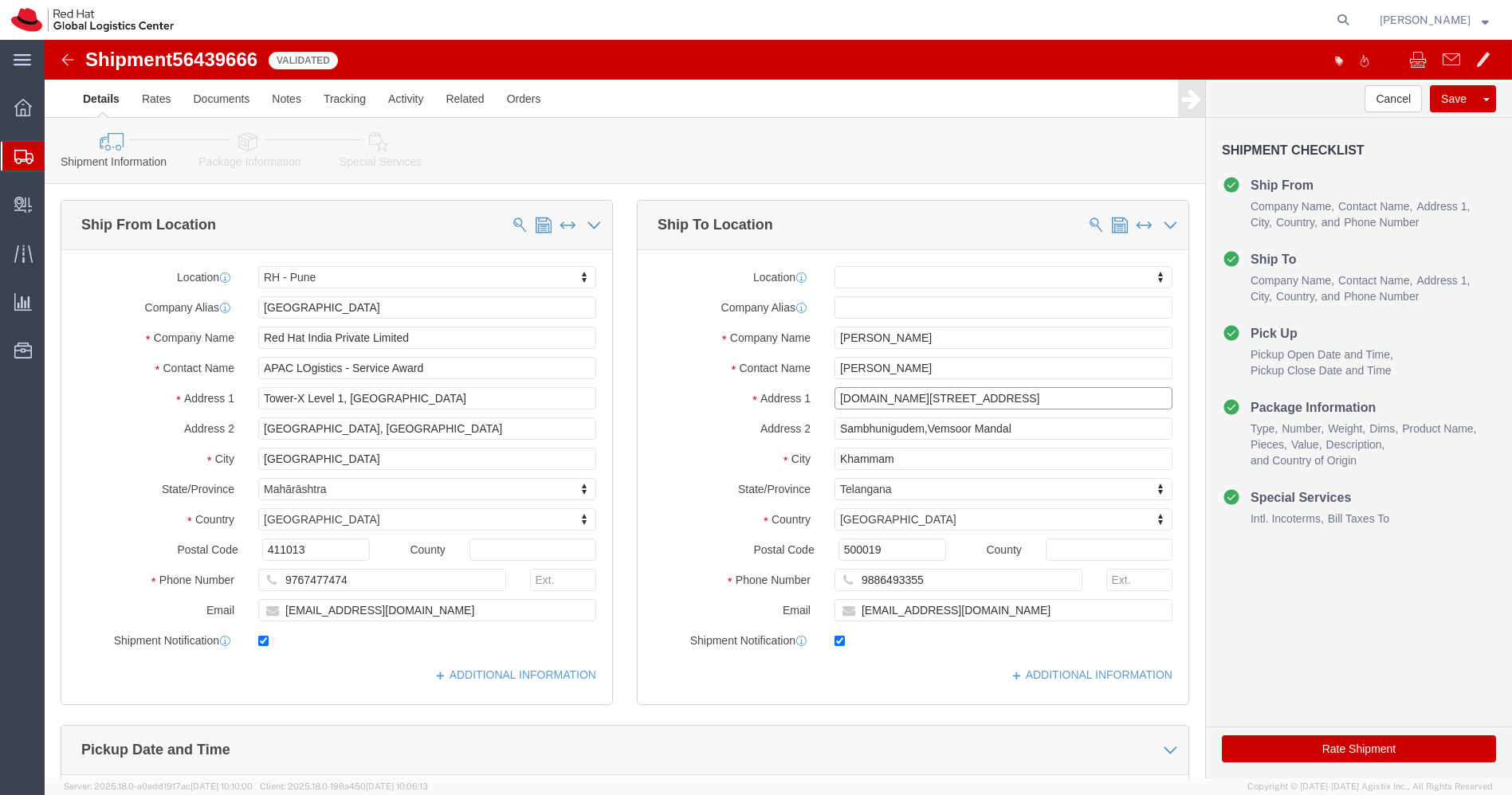
click input "[DOMAIN_NAME][STREET_ADDRESS]"
paste input "Flat no:[STREET_ADDRESS],"
type input "Flat no:[STREET_ADDRESS],"
paste input "[PERSON_NAME],Tellapur,"
type input "[PERSON_NAME],Tellapur"
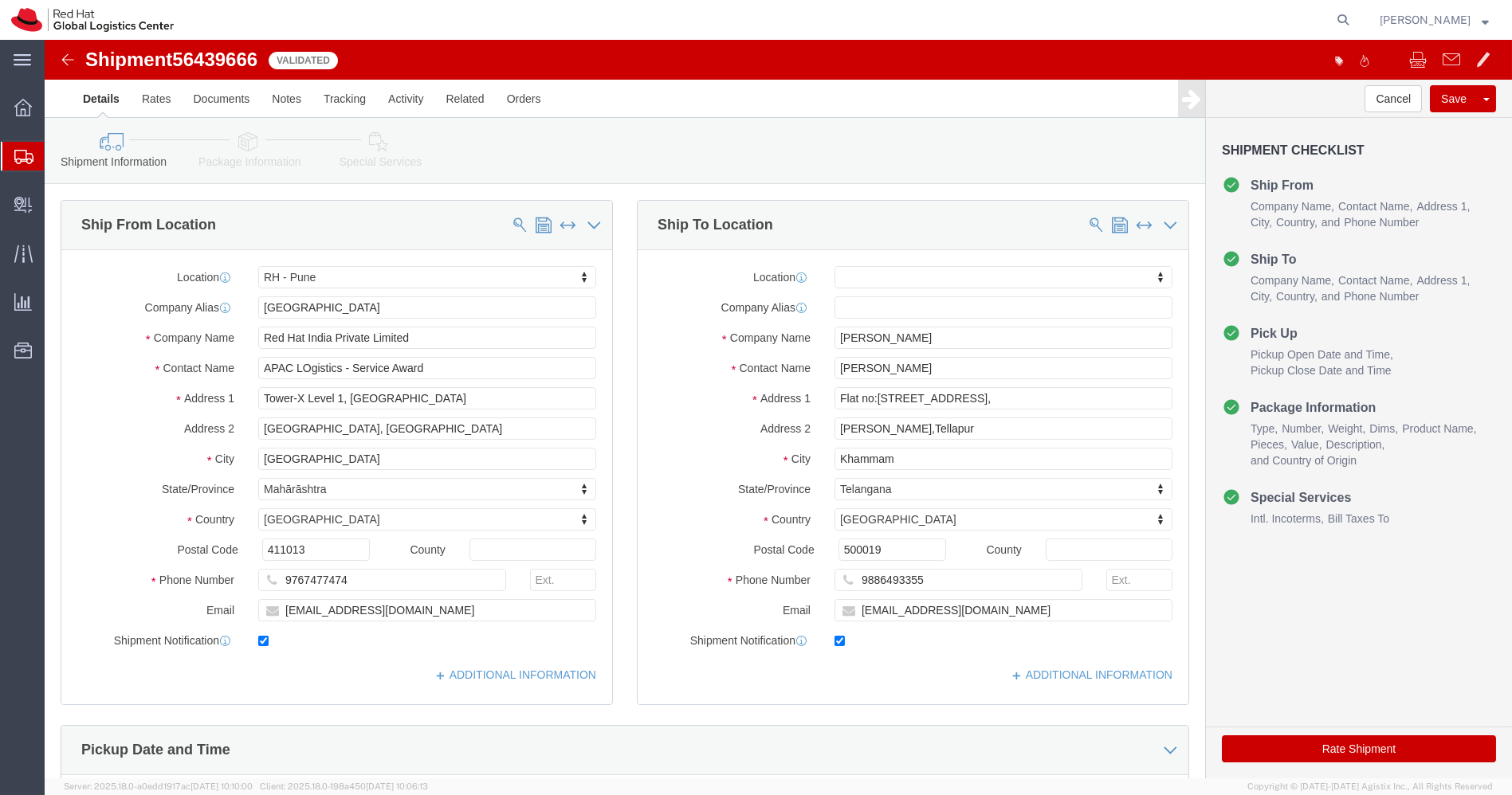
click button "Rate Shipment"
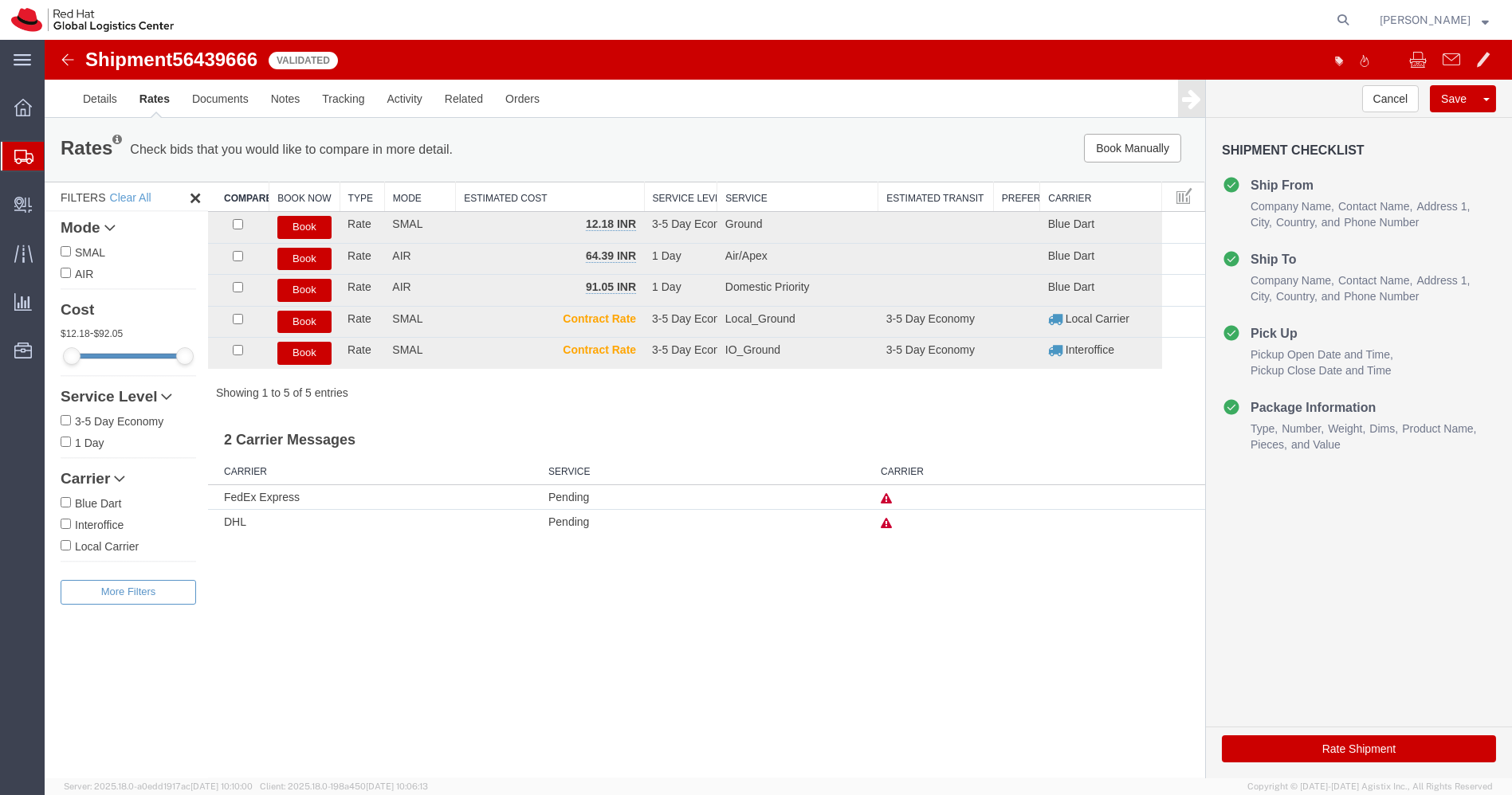
click at [297, 287] on button "Book" at bounding box center [305, 290] width 54 height 23
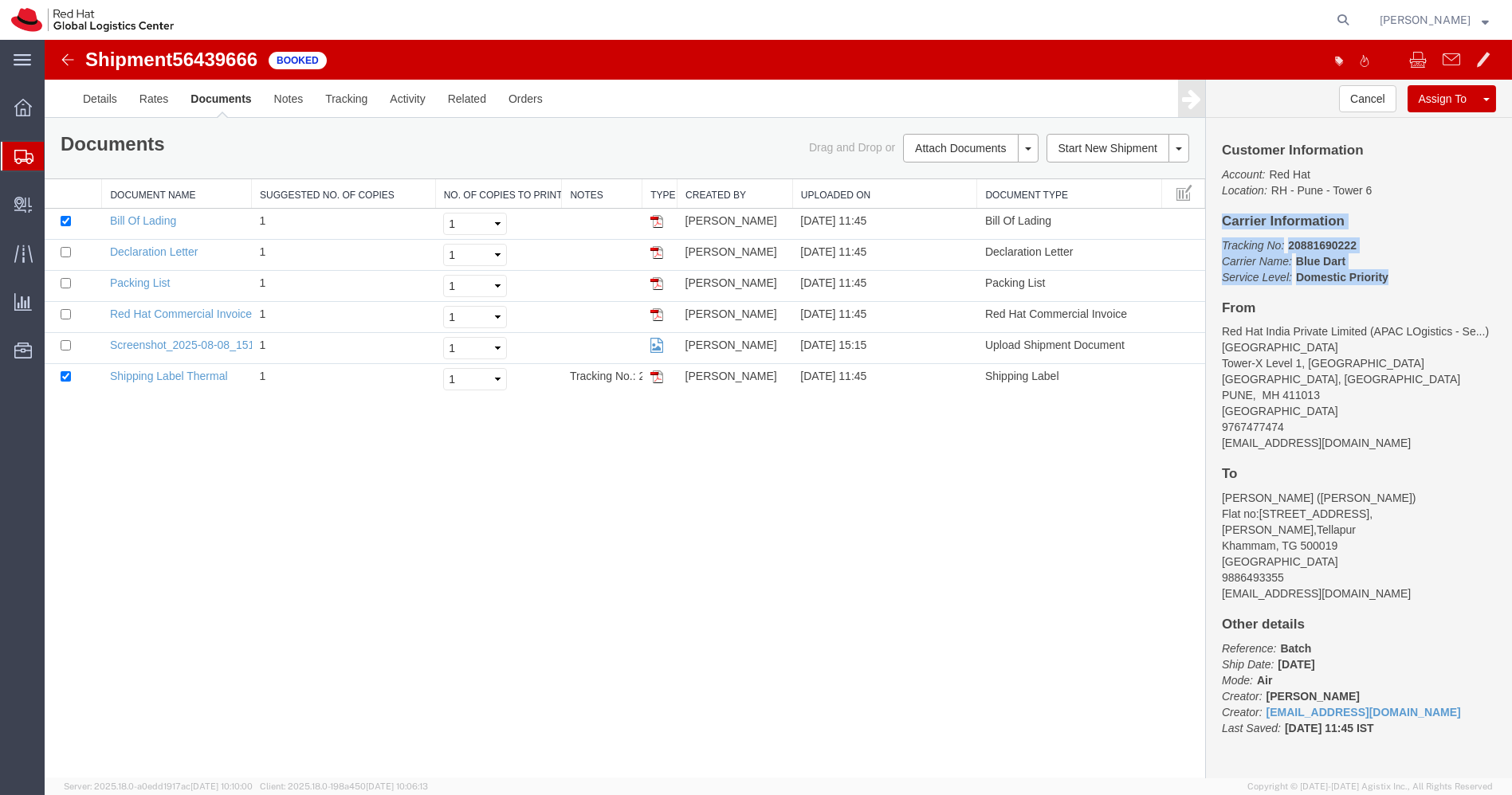
drag, startPoint x: 1395, startPoint y: 283, endPoint x: 1212, endPoint y: 222, distance: 192.9
click at [1212, 222] on div "Customer Information Account: Red Hat Location: [GEOGRAPHIC_DATA] 6 Carrier Inf…" at bounding box center [1358, 447] width 306 height 658
copy div "Carrier Information Tracking No: 20881690222 Carrier Name: Blue Dart Blue Dart …"
click at [22, 156] on icon at bounding box center [24, 157] width 19 height 14
